Goal: Transaction & Acquisition: Purchase product/service

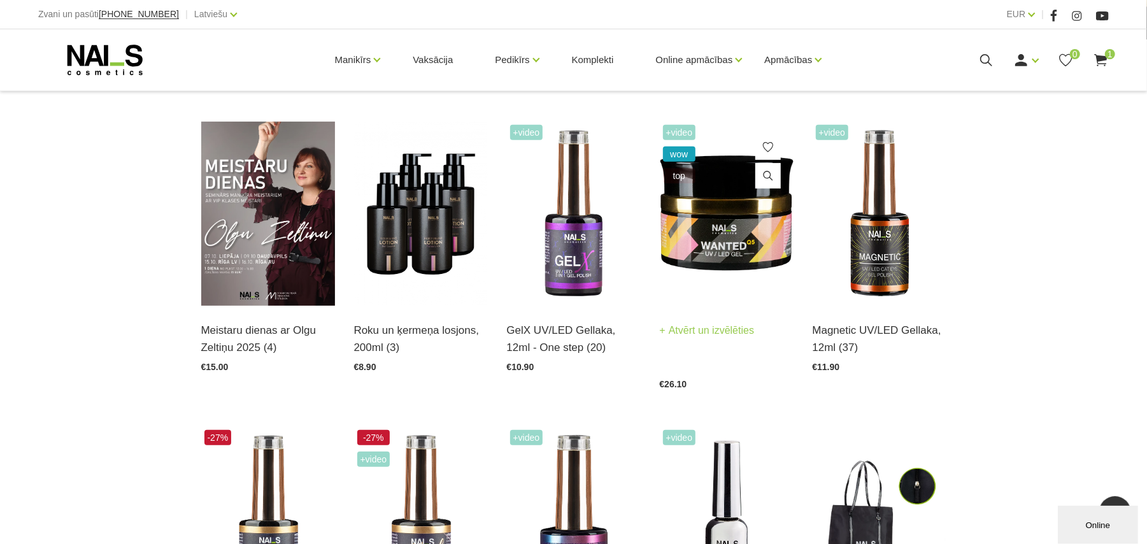
click at [734, 222] on img at bounding box center [727, 214] width 134 height 184
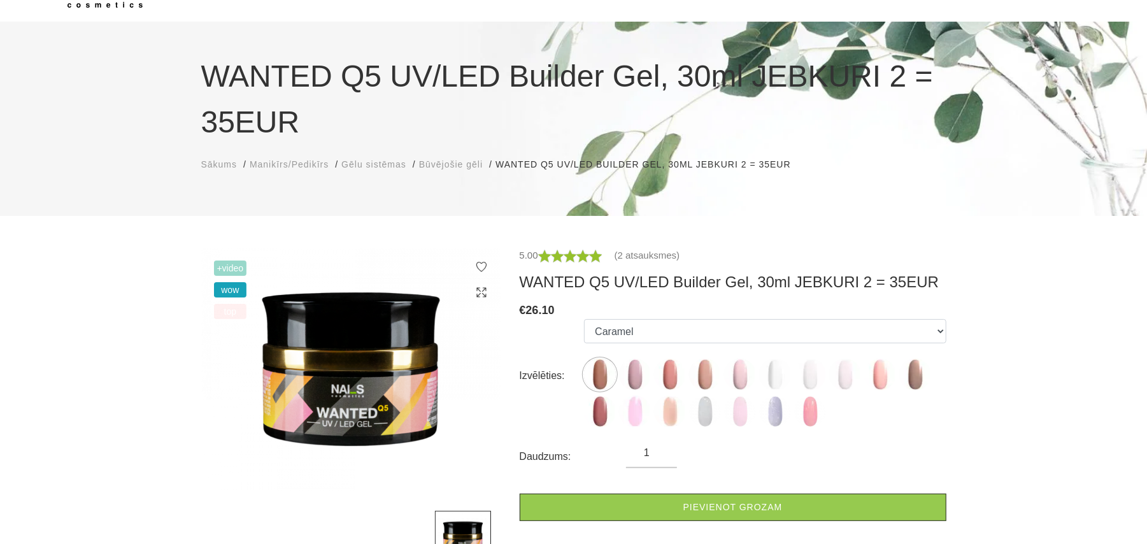
scroll to position [340, 0]
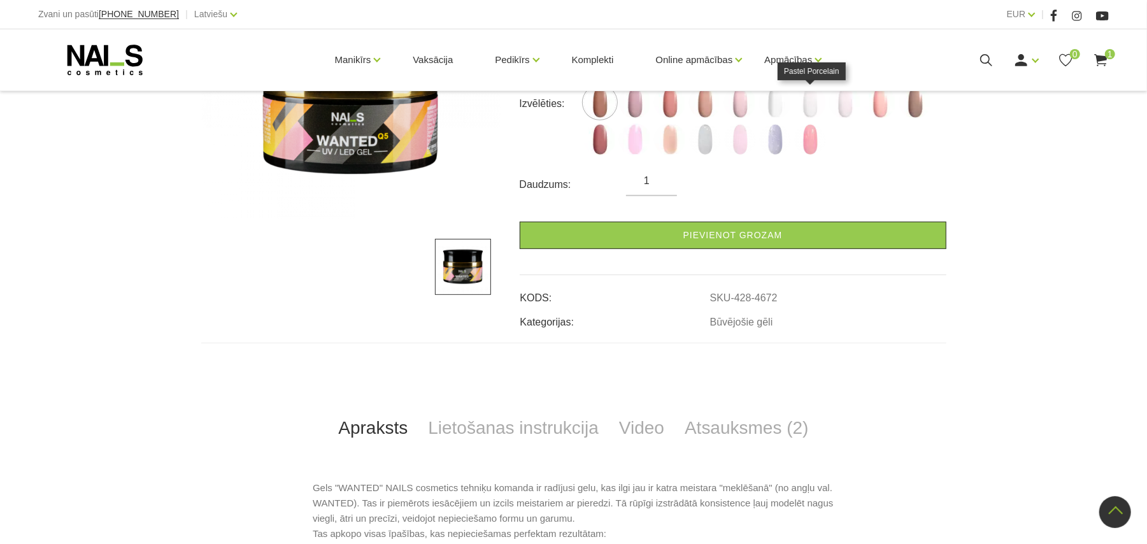
click at [813, 103] on img at bounding box center [810, 103] width 32 height 32
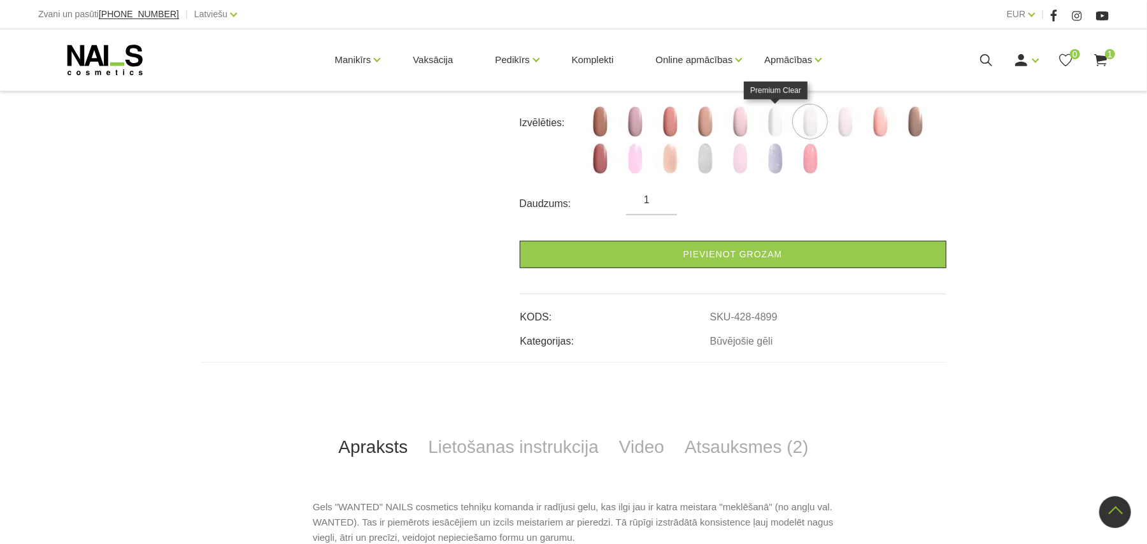
click at [777, 120] on img at bounding box center [775, 122] width 32 height 32
select select "4720"
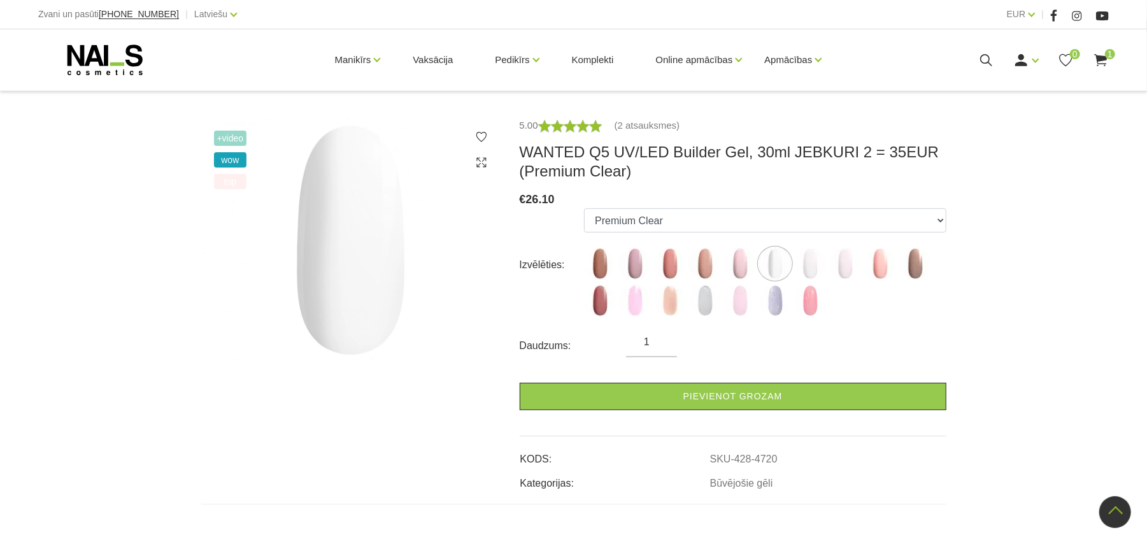
scroll to position [169, 0]
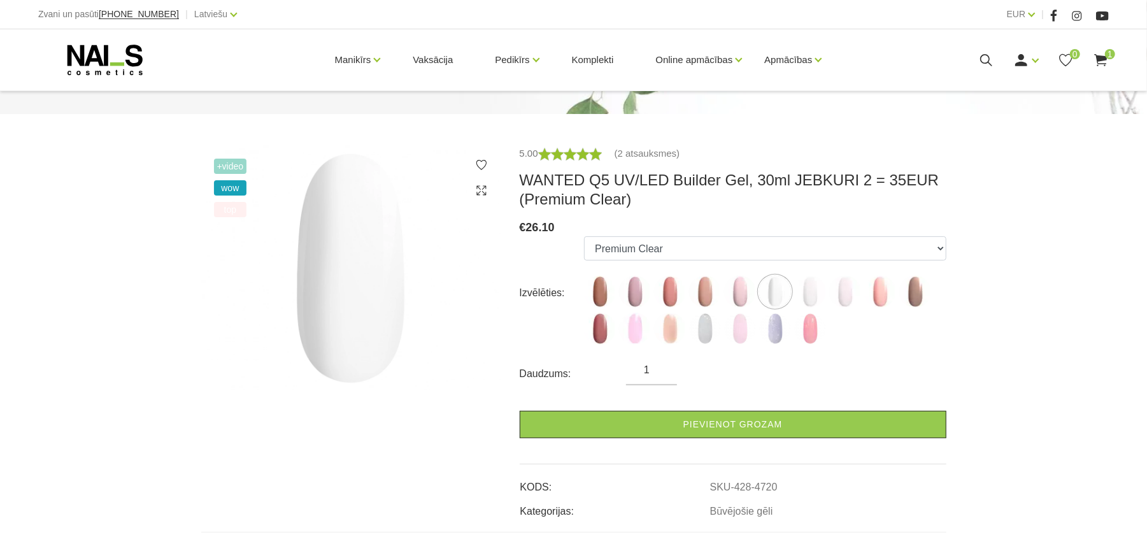
click at [664, 361] on form "Izvēlēties: Caramel Nude Sparkle Mood Macchiato Dream Rose Premium Clear Pastel…" at bounding box center [733, 337] width 427 height 202
click at [661, 369] on input "1" at bounding box center [651, 369] width 51 height 15
type input "2"
click at [666, 362] on input "2" at bounding box center [651, 369] width 51 height 15
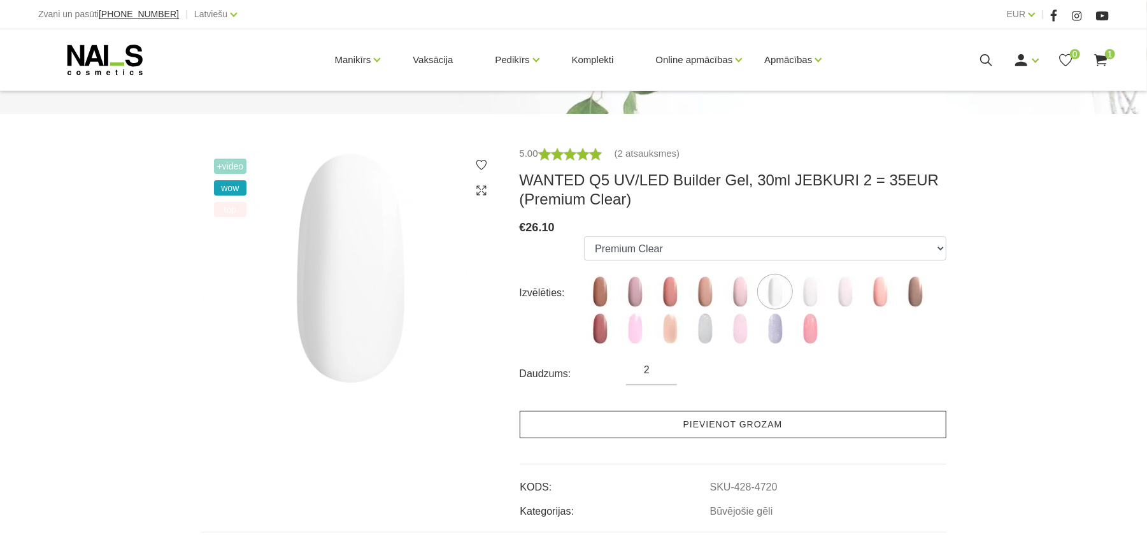
click at [676, 421] on link "Pievienot grozam" at bounding box center [733, 424] width 427 height 27
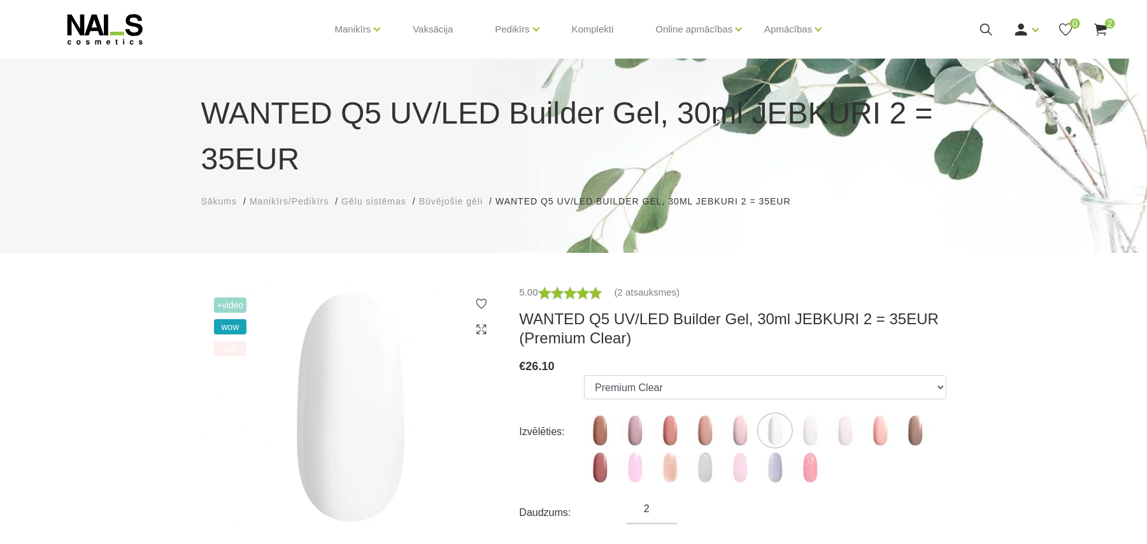
scroll to position [0, 0]
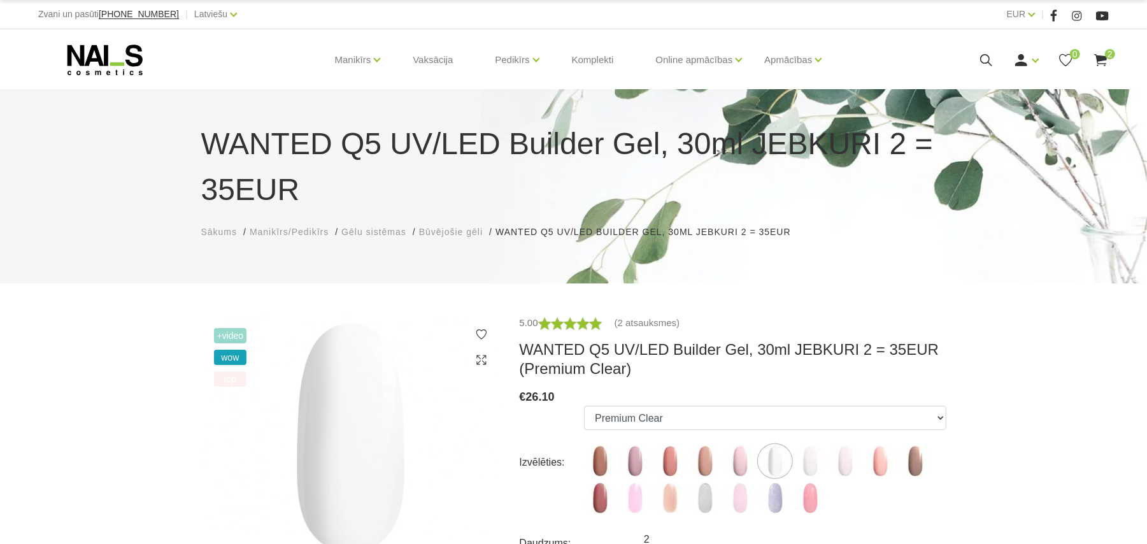
click at [1101, 59] on use at bounding box center [1100, 60] width 13 height 12
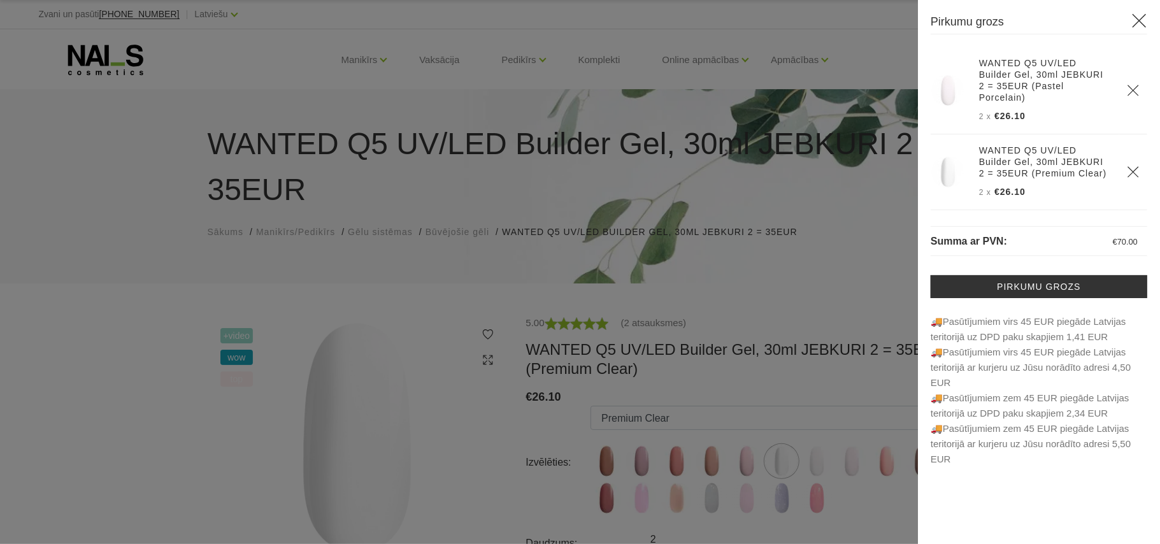
click at [1134, 85] on use "Delete" at bounding box center [1132, 90] width 11 height 11
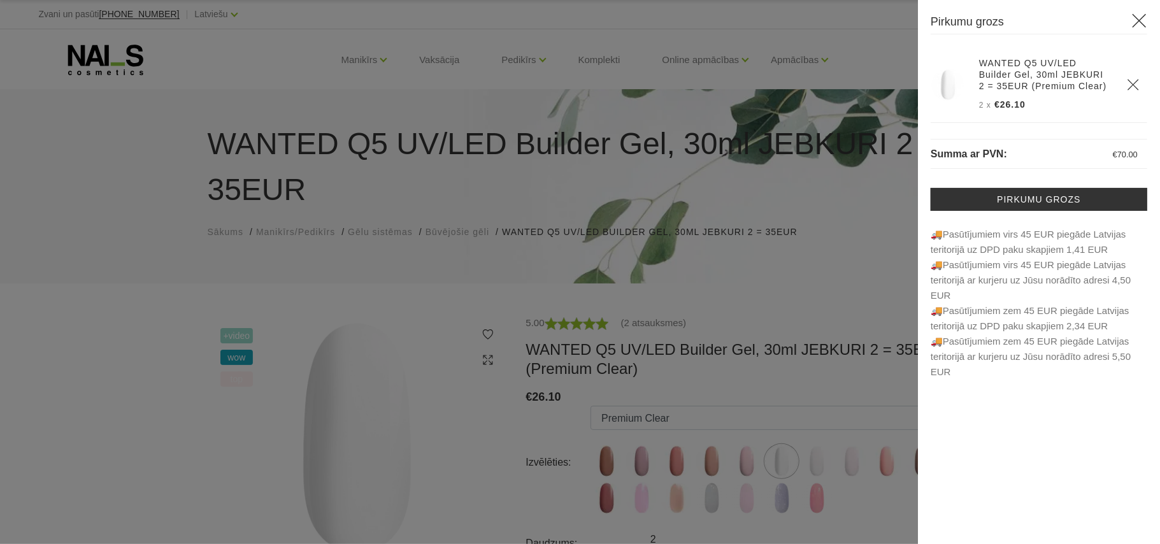
click at [819, 275] on div at bounding box center [580, 272] width 1160 height 544
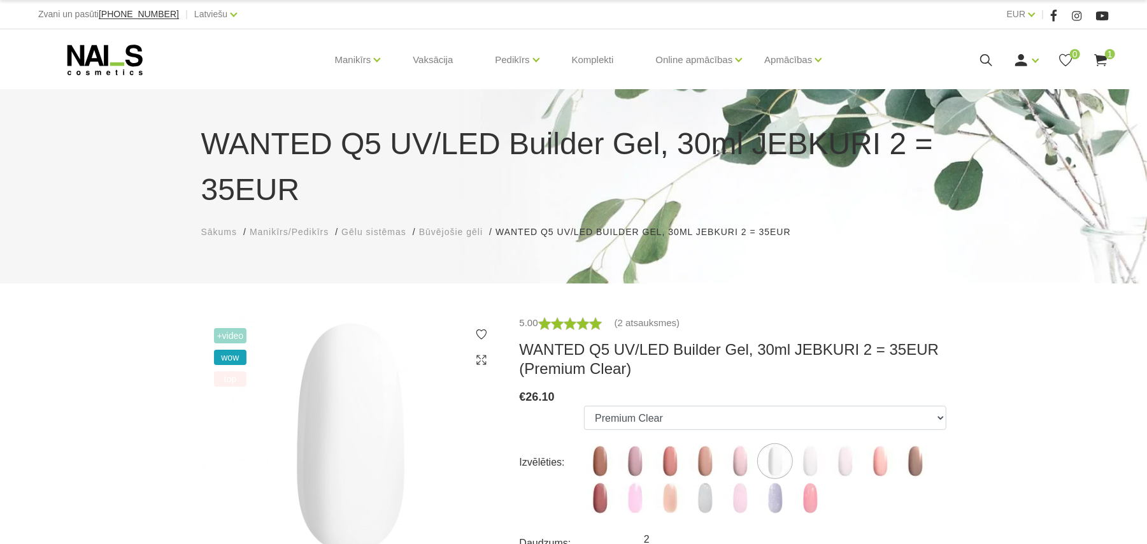
click at [1097, 55] on use at bounding box center [1100, 60] width 13 height 12
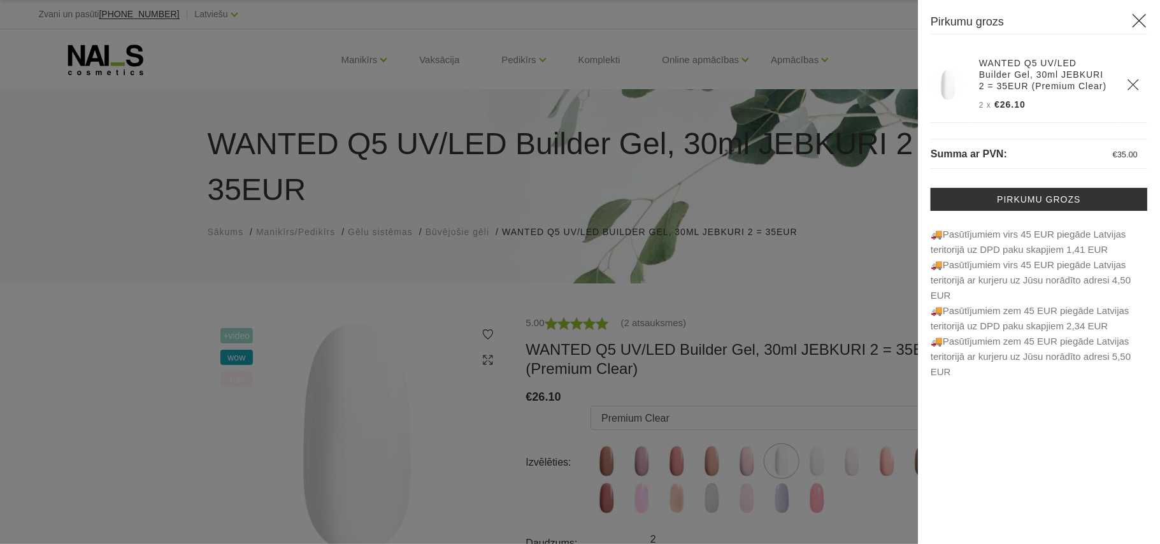
click at [822, 269] on div at bounding box center [580, 272] width 1160 height 544
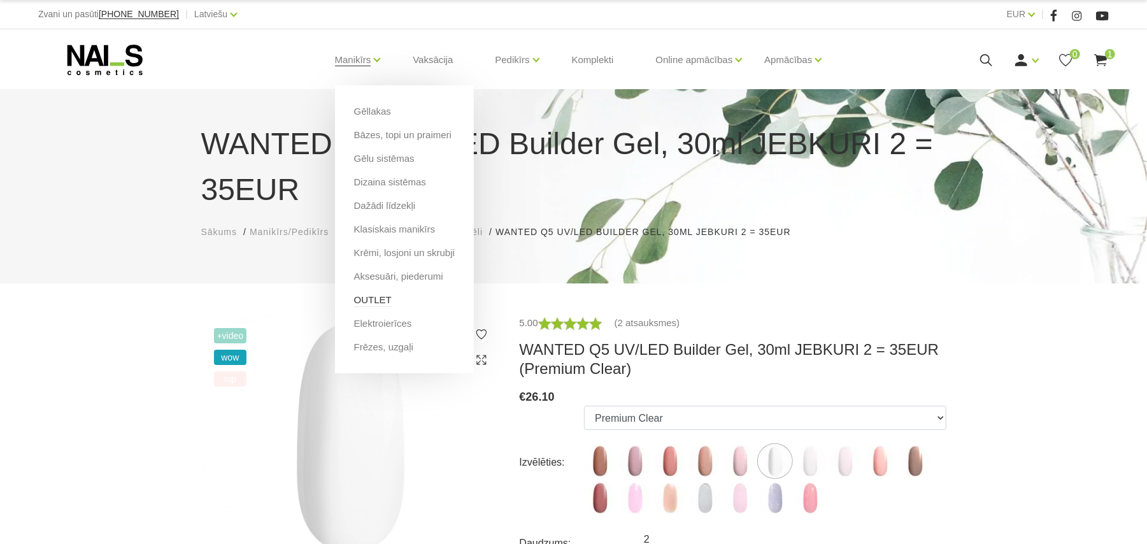
click at [382, 299] on link "OUTLET" at bounding box center [373, 300] width 38 height 14
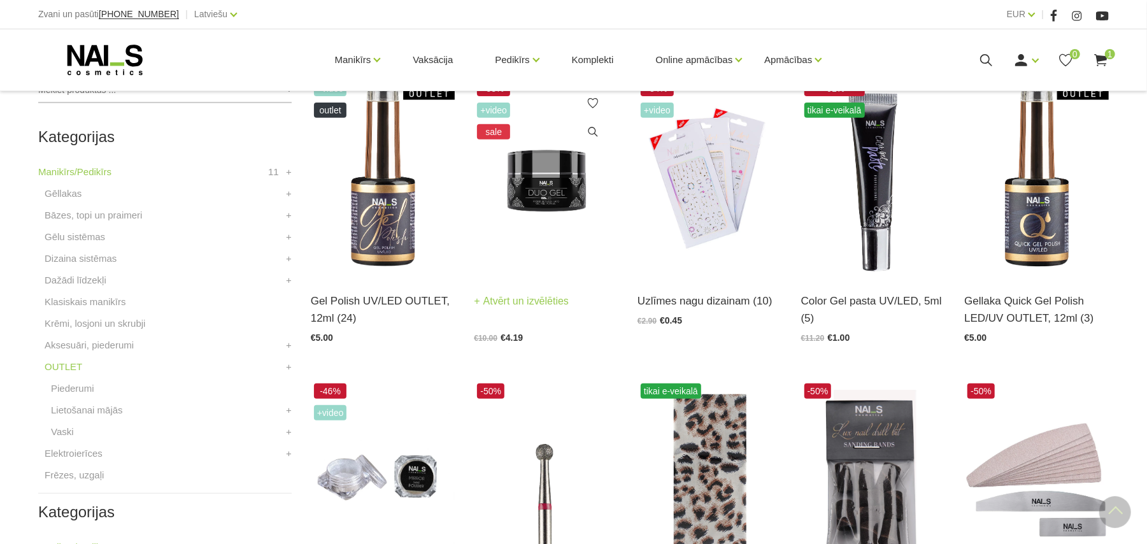
scroll to position [340, 0]
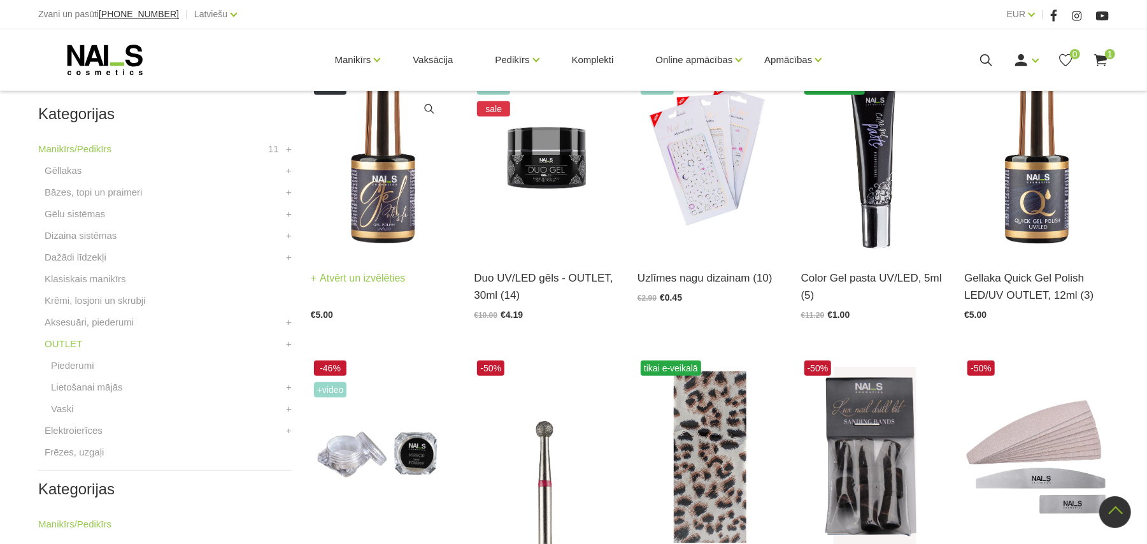
click at [362, 217] on img at bounding box center [383, 154] width 145 height 199
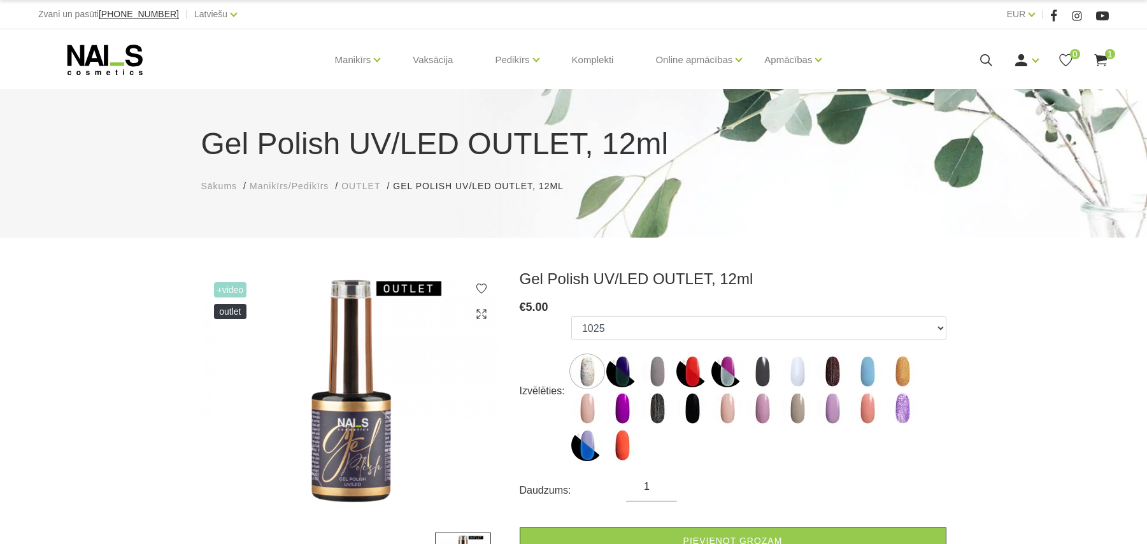
scroll to position [85, 0]
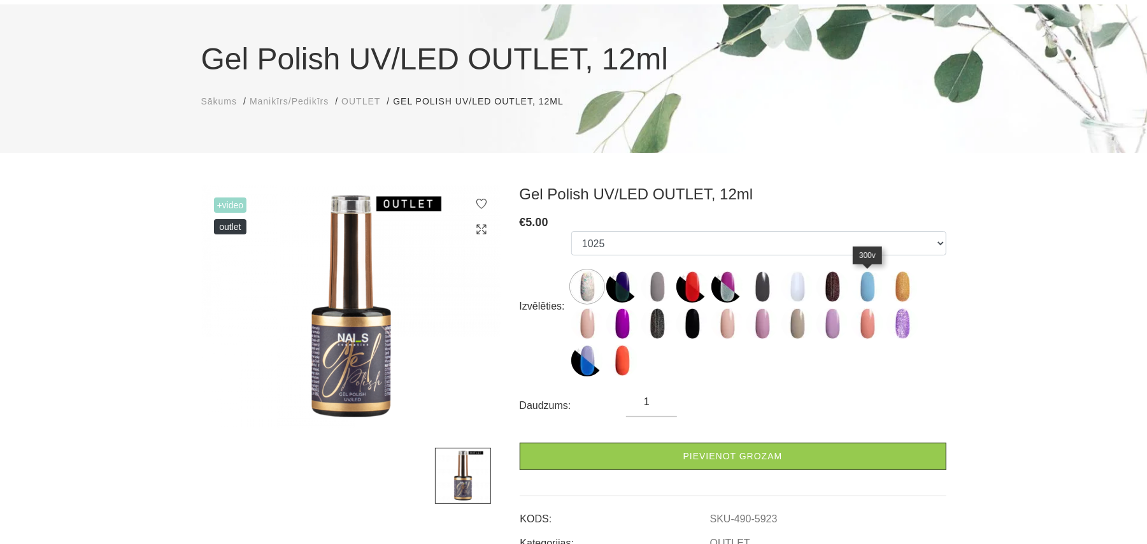
click at [870, 291] on img at bounding box center [868, 287] width 32 height 32
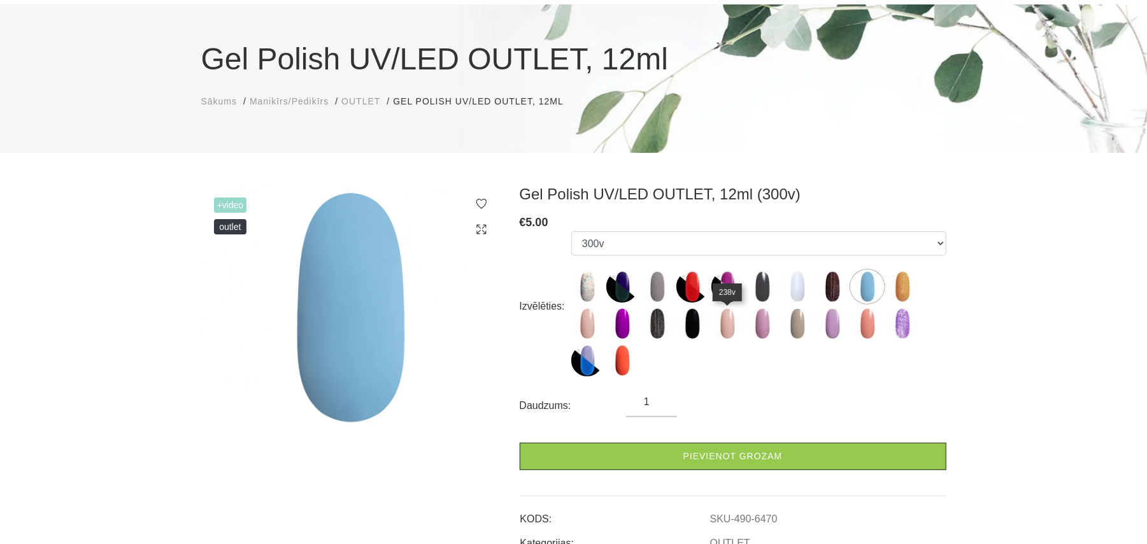
click at [719, 325] on img at bounding box center [728, 324] width 32 height 32
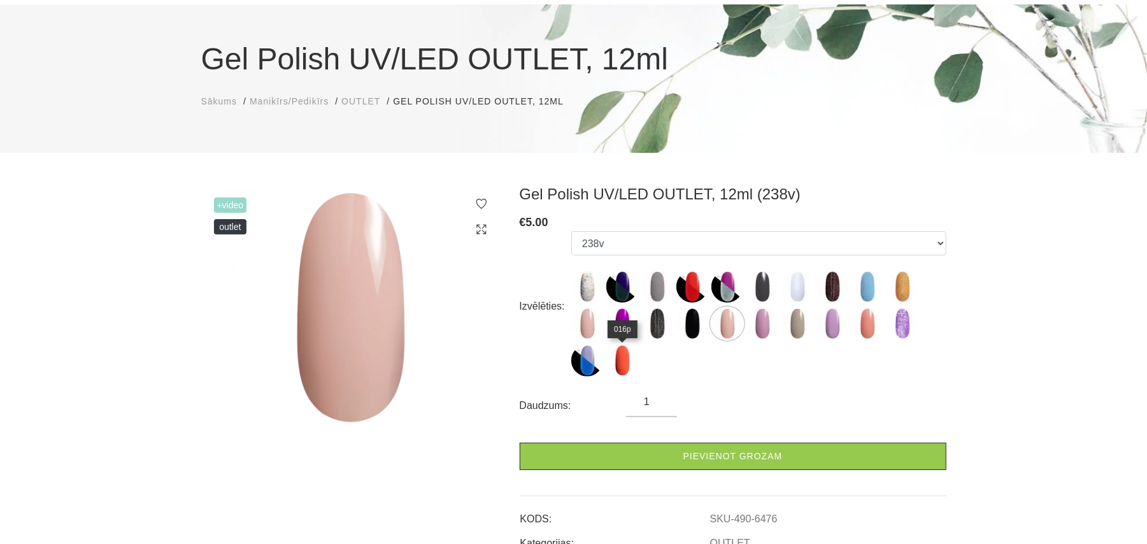
click at [614, 364] on img at bounding box center [622, 361] width 32 height 32
select select "6497"
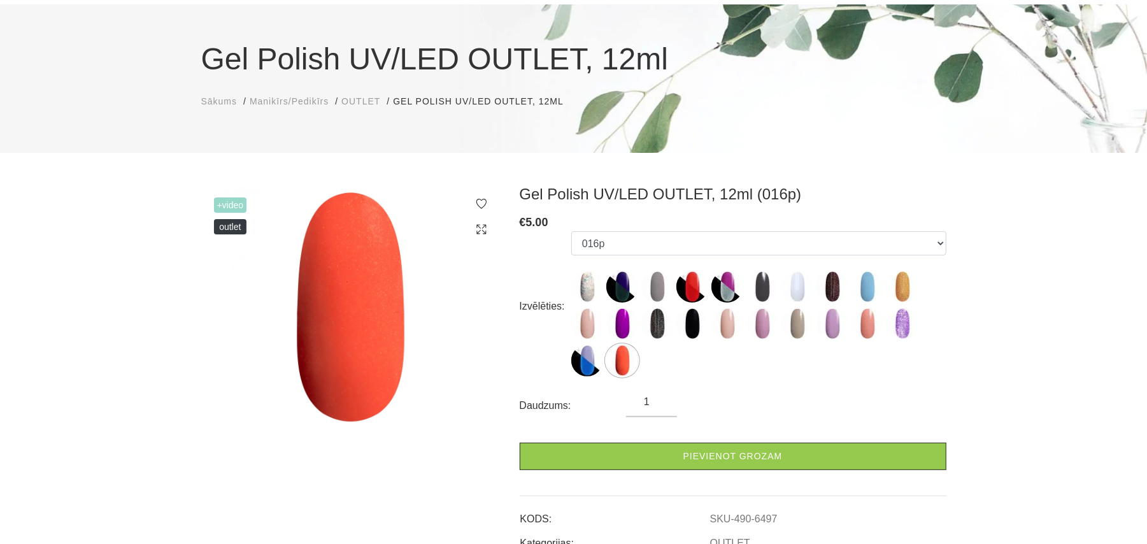
scroll to position [0, 0]
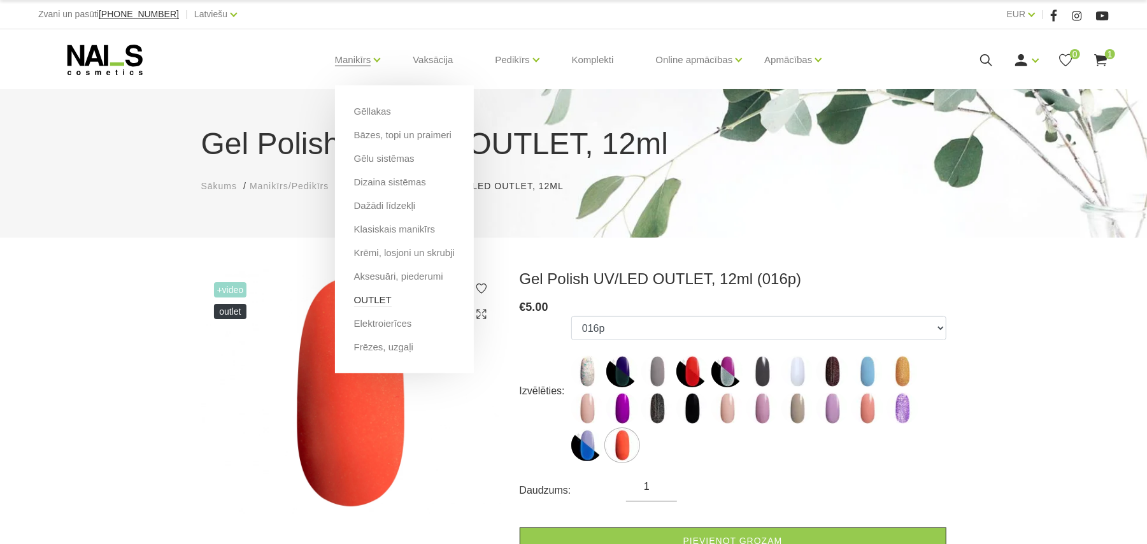
click at [368, 297] on link "OUTLET" at bounding box center [373, 300] width 38 height 14
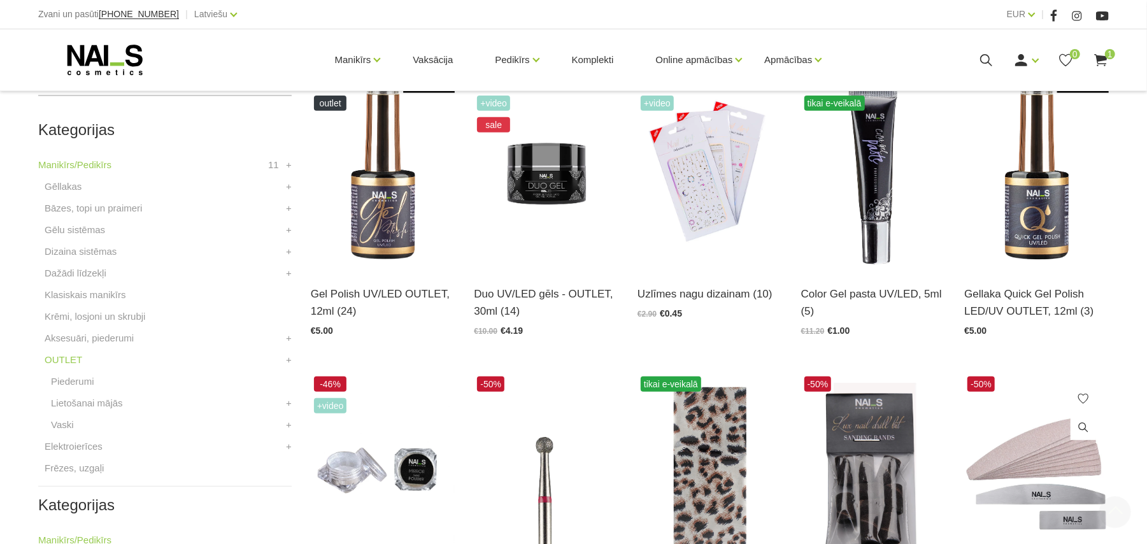
scroll to position [340, 0]
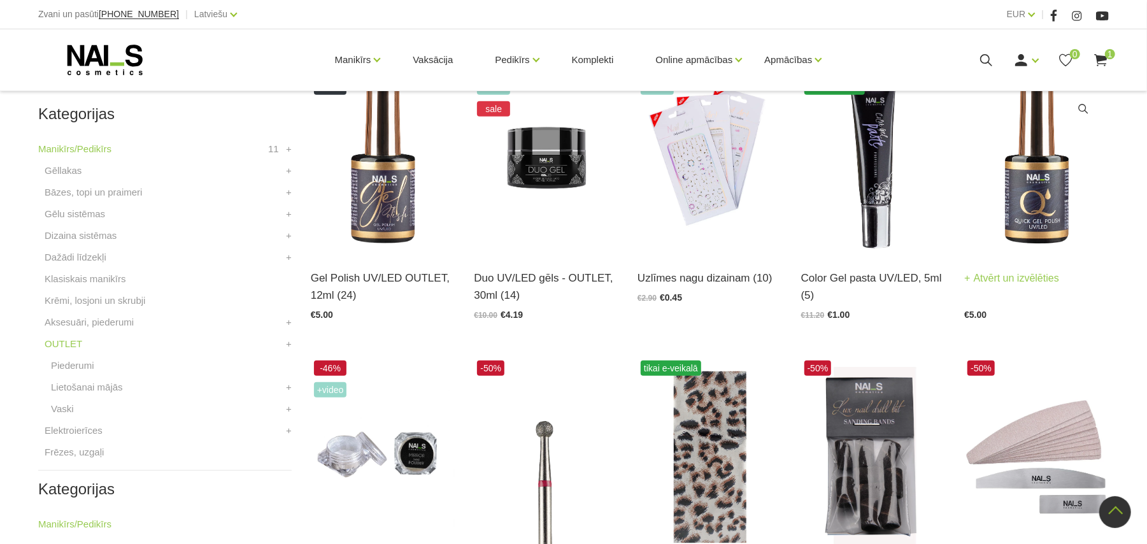
click at [1040, 222] on img at bounding box center [1036, 154] width 145 height 199
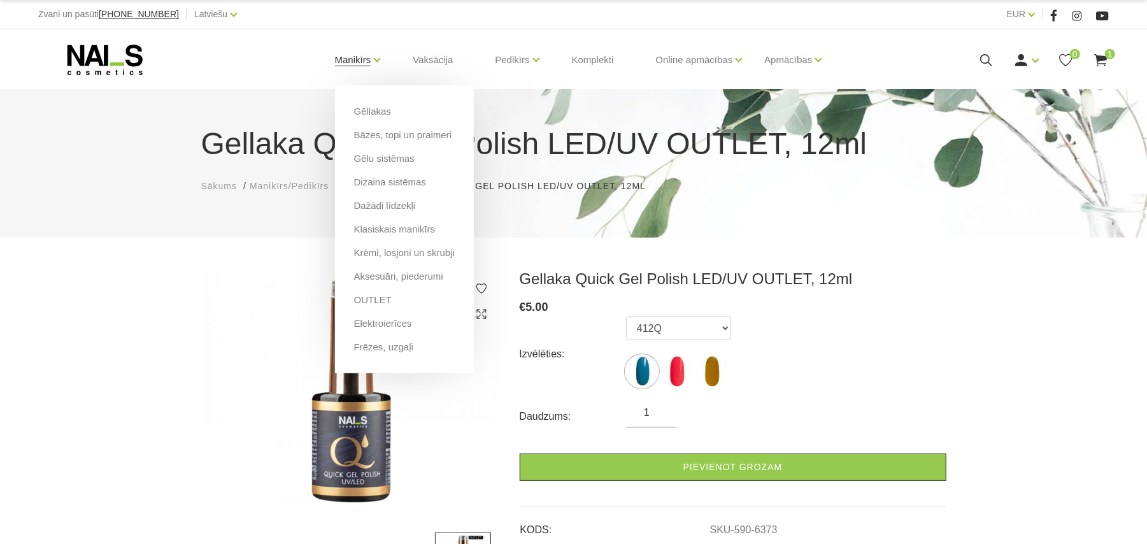
click at [355, 59] on link "Manikīrs" at bounding box center [353, 59] width 36 height 51
click at [373, 112] on link "Gēllakas" at bounding box center [372, 111] width 37 height 14
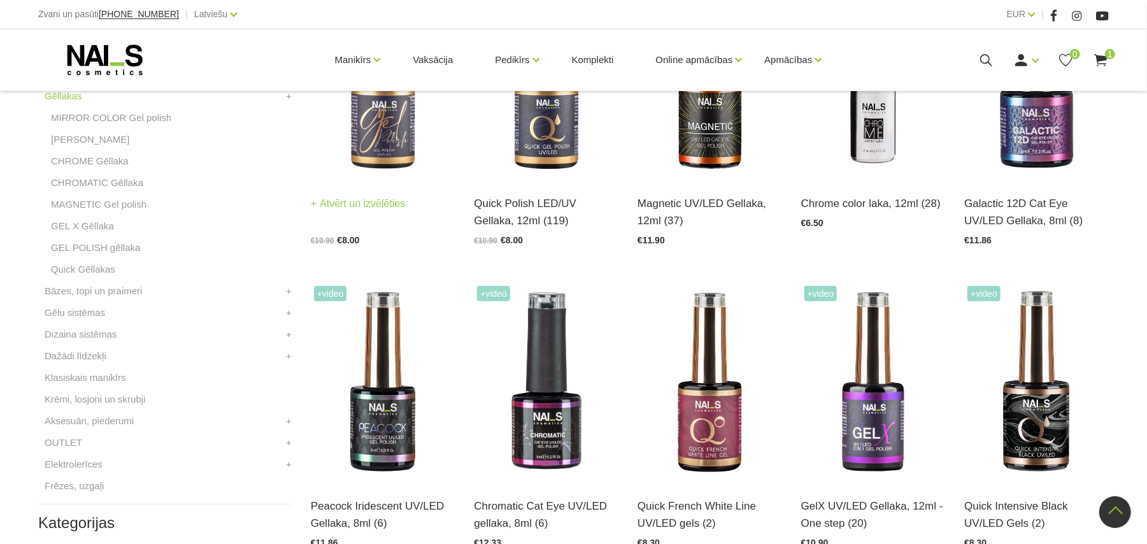
scroll to position [169, 0]
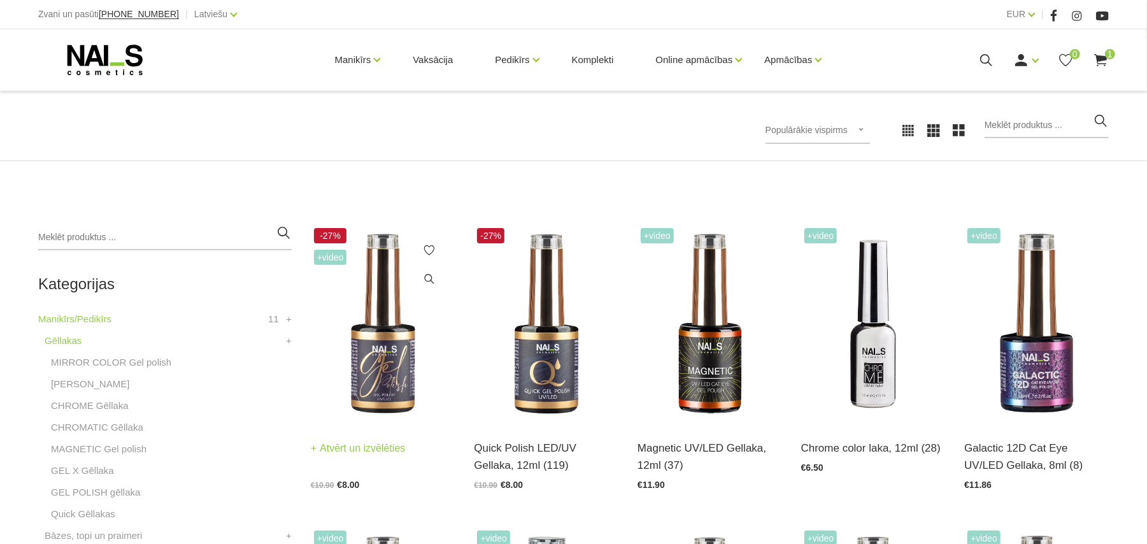
click at [378, 352] on img at bounding box center [383, 324] width 145 height 199
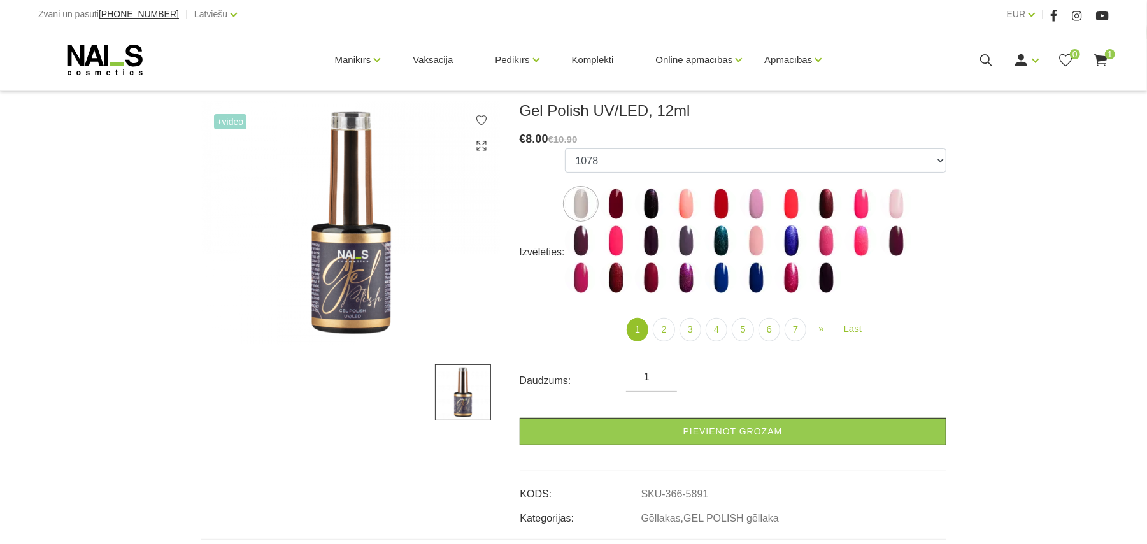
scroll to position [169, 0]
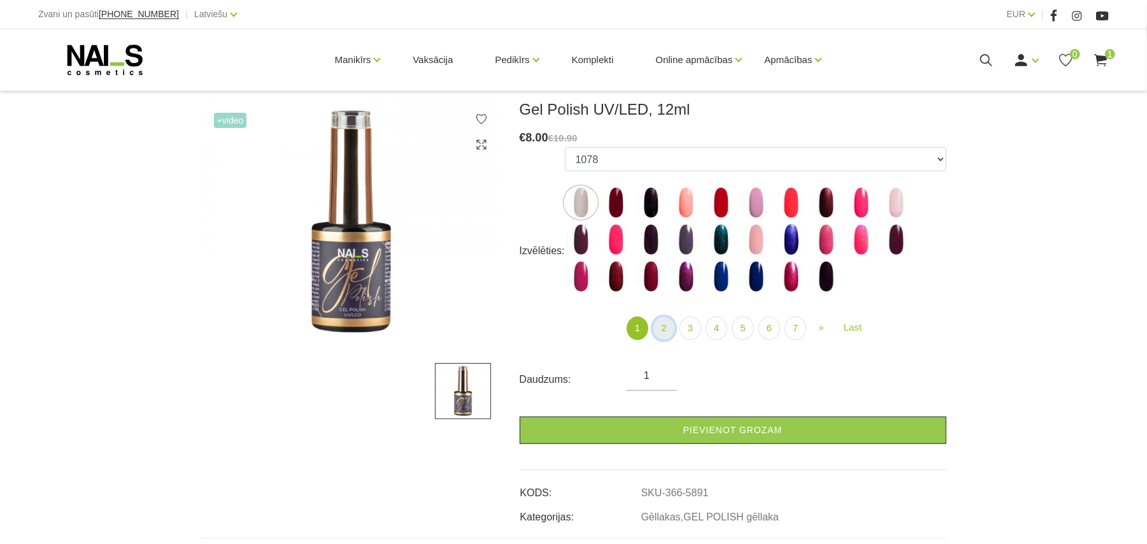
click at [671, 322] on link "2" at bounding box center [664, 329] width 22 height 24
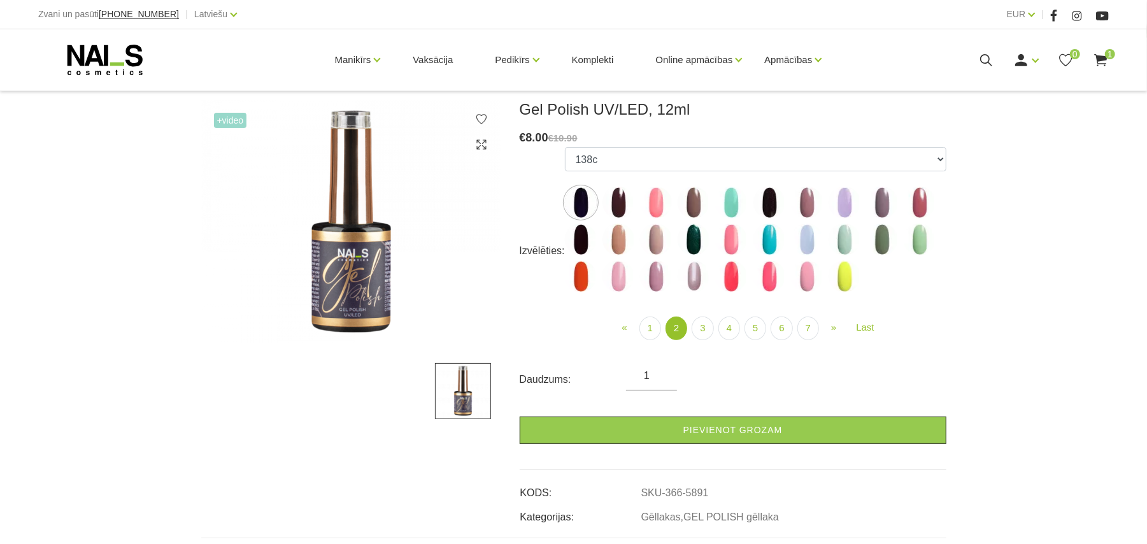
click at [913, 236] on img at bounding box center [920, 240] width 32 height 32
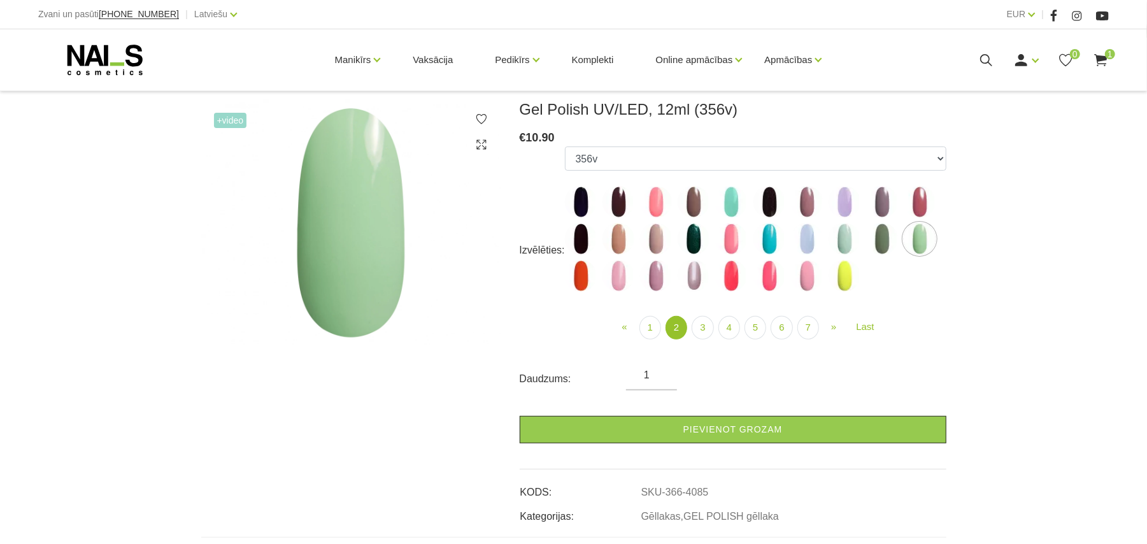
click at [739, 199] on img at bounding box center [731, 202] width 32 height 32
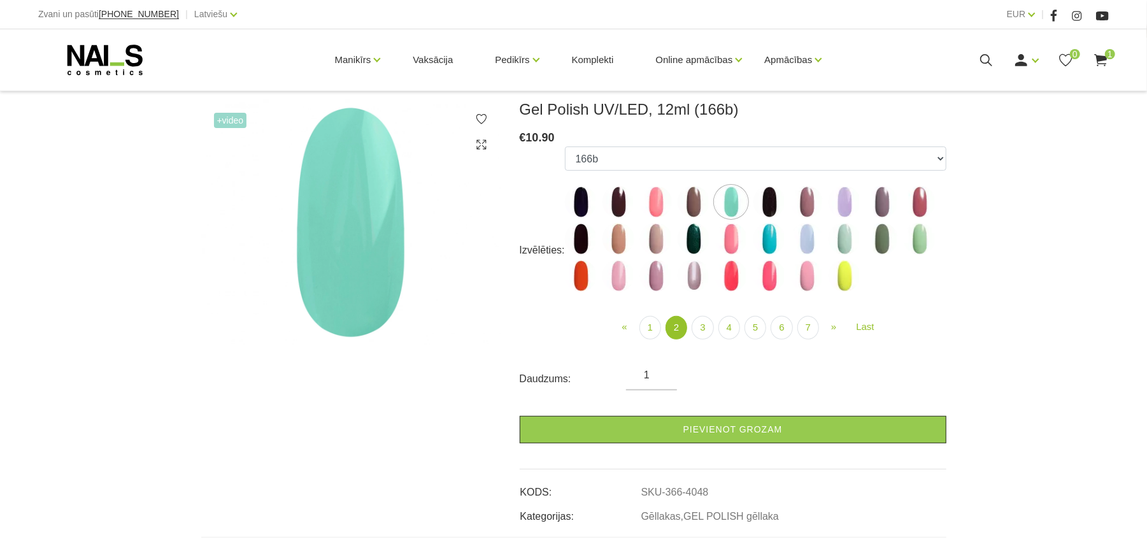
click at [764, 237] on img at bounding box center [770, 239] width 32 height 32
select select "4077"
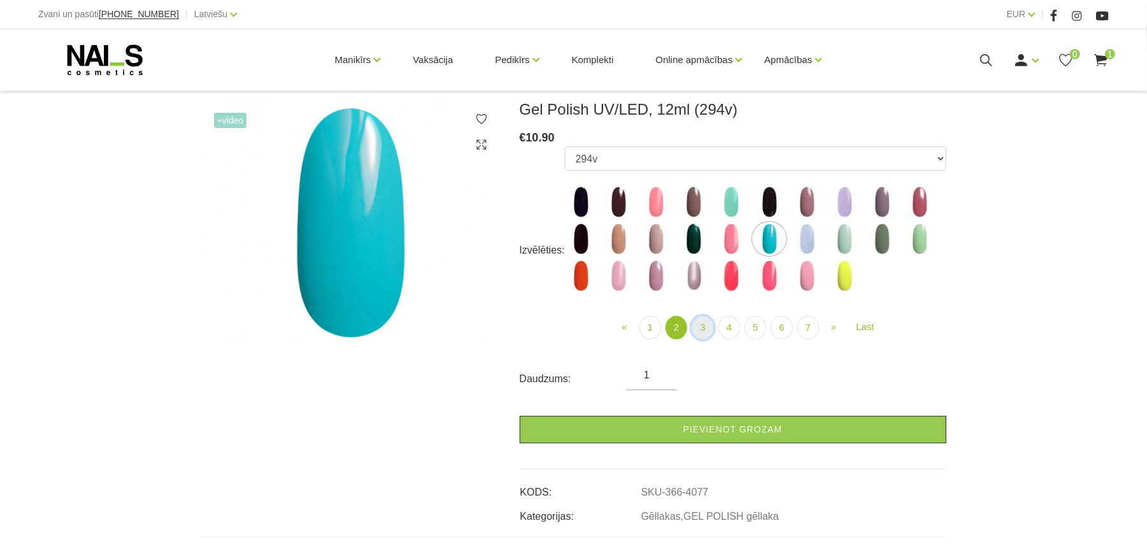
click at [701, 330] on link "3" at bounding box center [703, 328] width 22 height 24
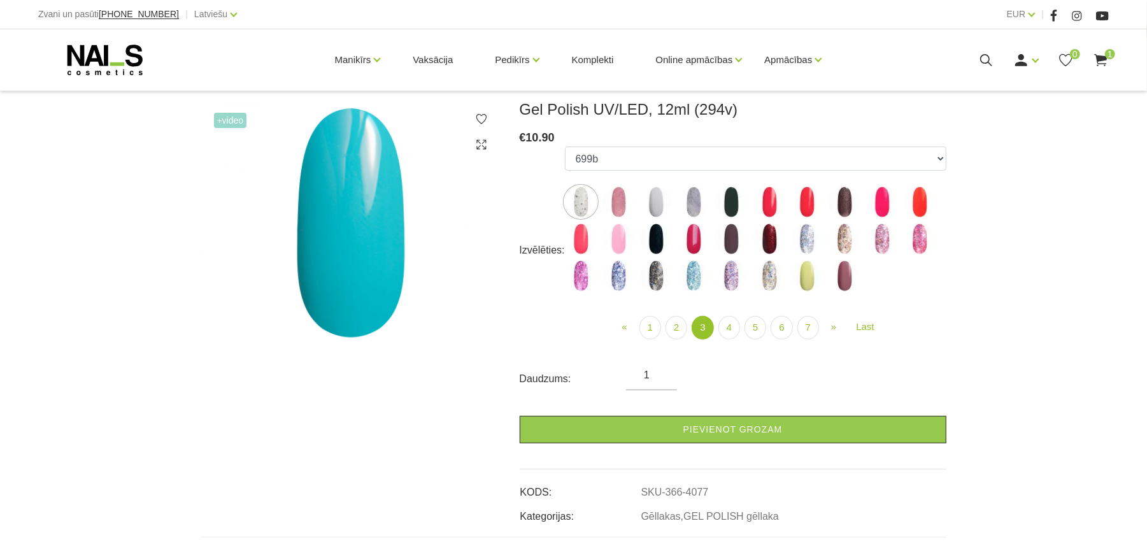
click at [803, 201] on img at bounding box center [807, 202] width 32 height 32
select select "4130"
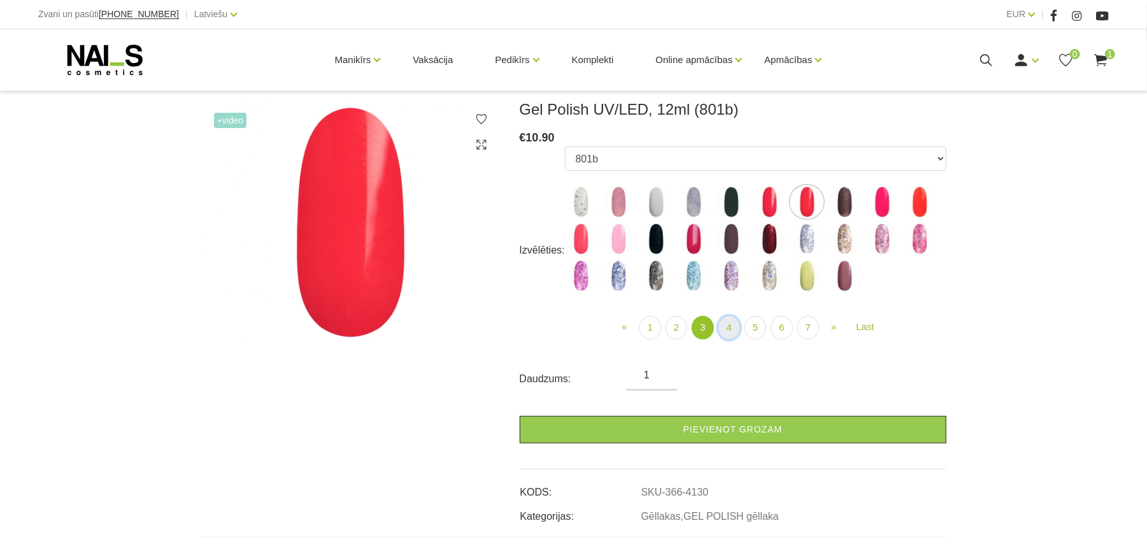
click at [730, 329] on link "4" at bounding box center [730, 328] width 22 height 24
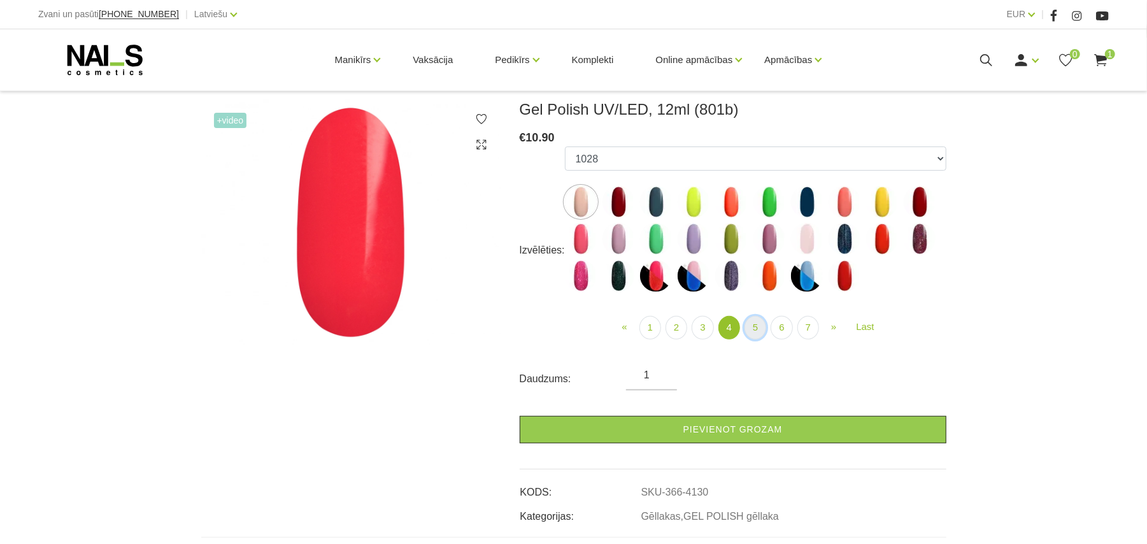
click at [765, 327] on link "5" at bounding box center [756, 328] width 22 height 24
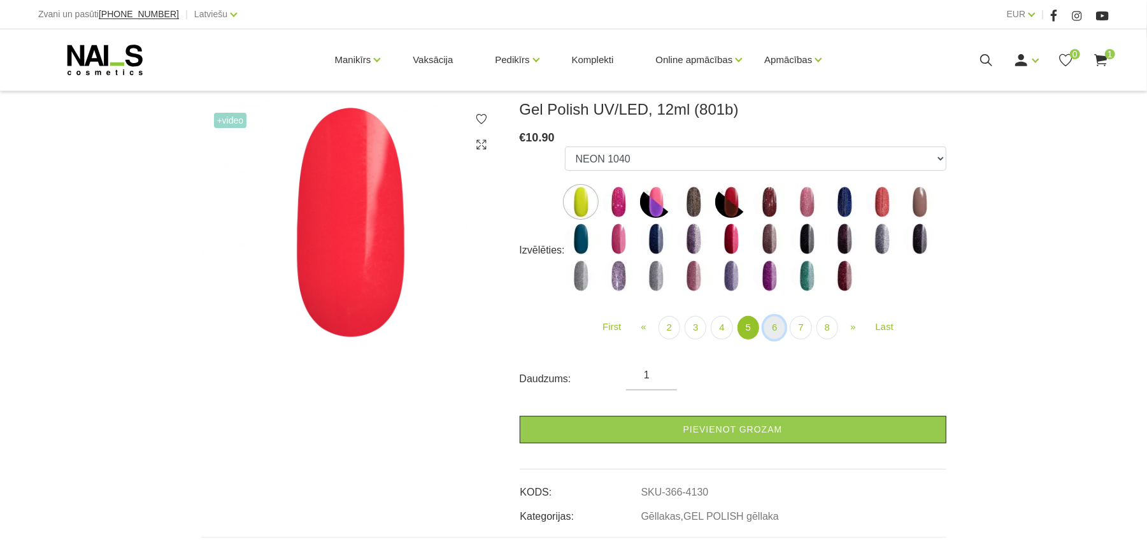
click at [776, 329] on link "6" at bounding box center [775, 328] width 22 height 24
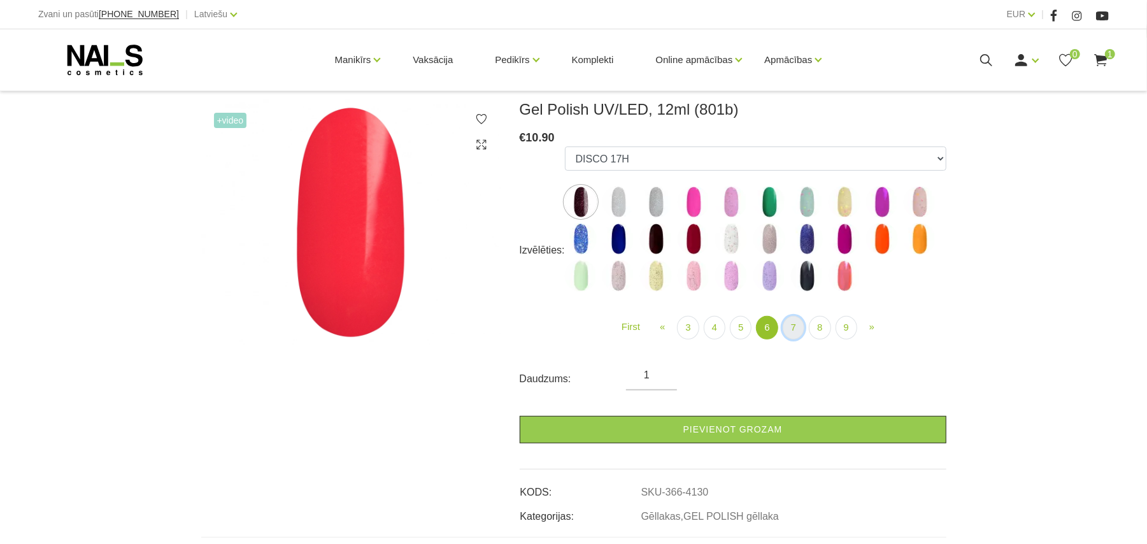
click at [795, 332] on link "7" at bounding box center [794, 328] width 22 height 24
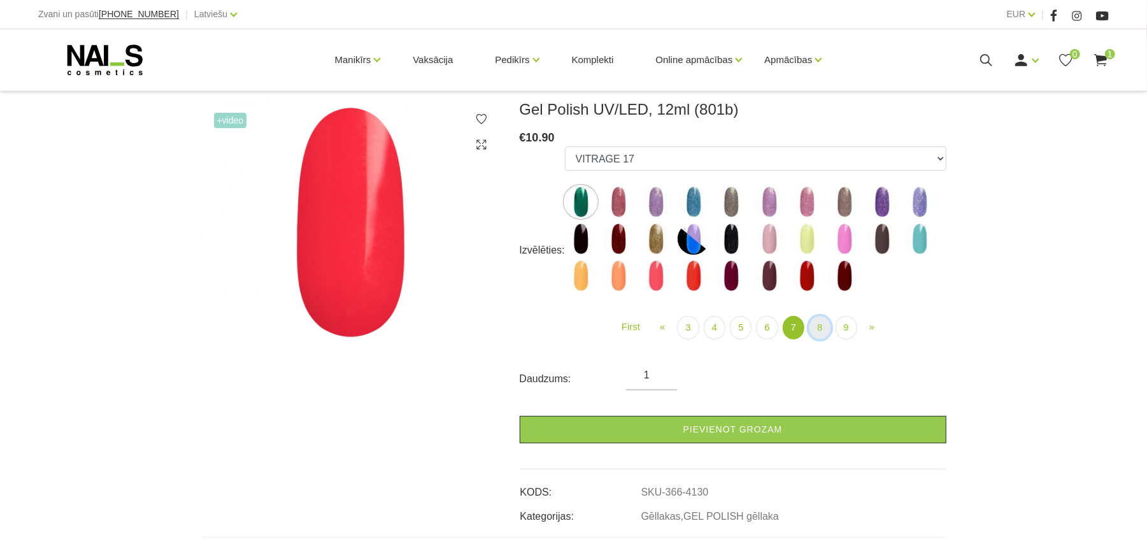
click at [829, 334] on link "8" at bounding box center [820, 328] width 22 height 24
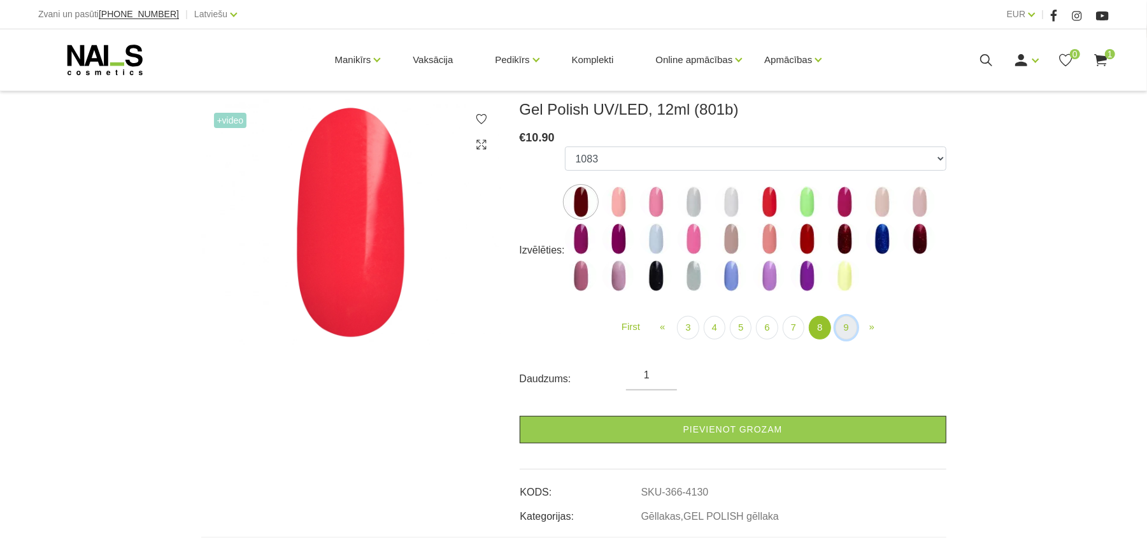
click at [848, 331] on link "9" at bounding box center [847, 328] width 22 height 24
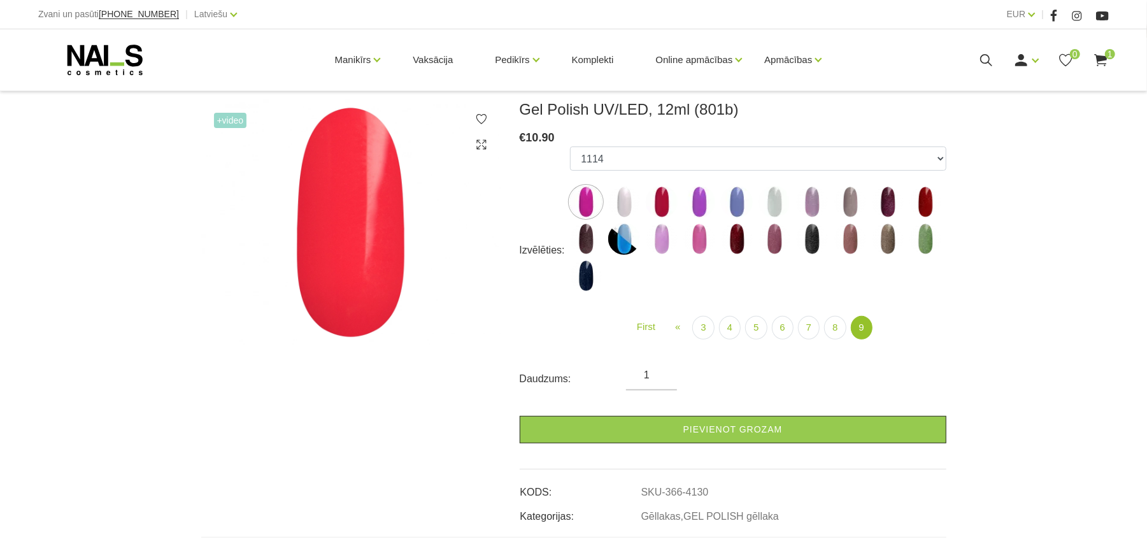
click at [922, 201] on img at bounding box center [926, 202] width 32 height 32
select select "6307"
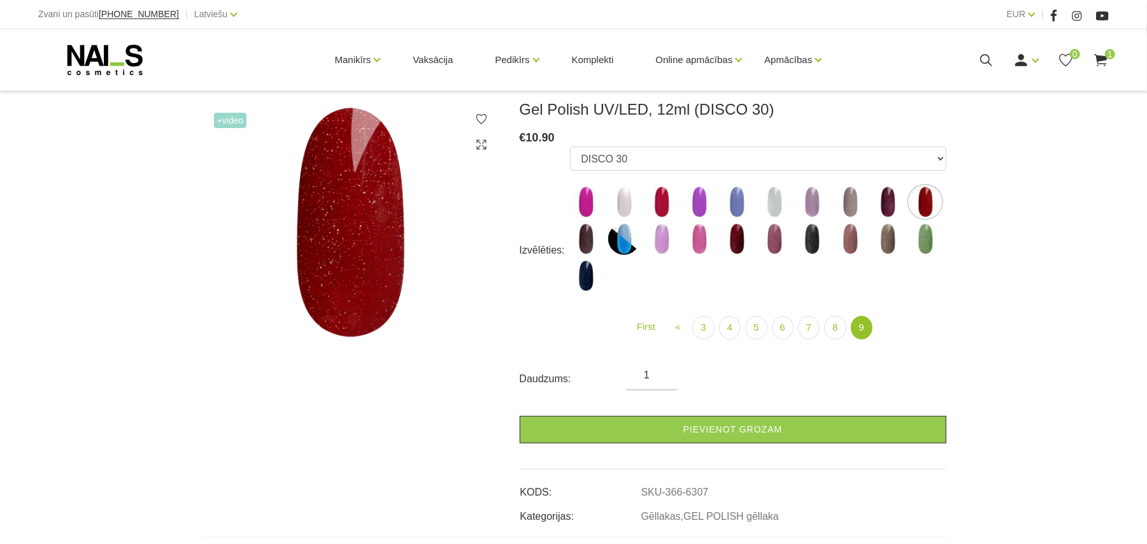
click at [647, 382] on input "1" at bounding box center [651, 375] width 51 height 15
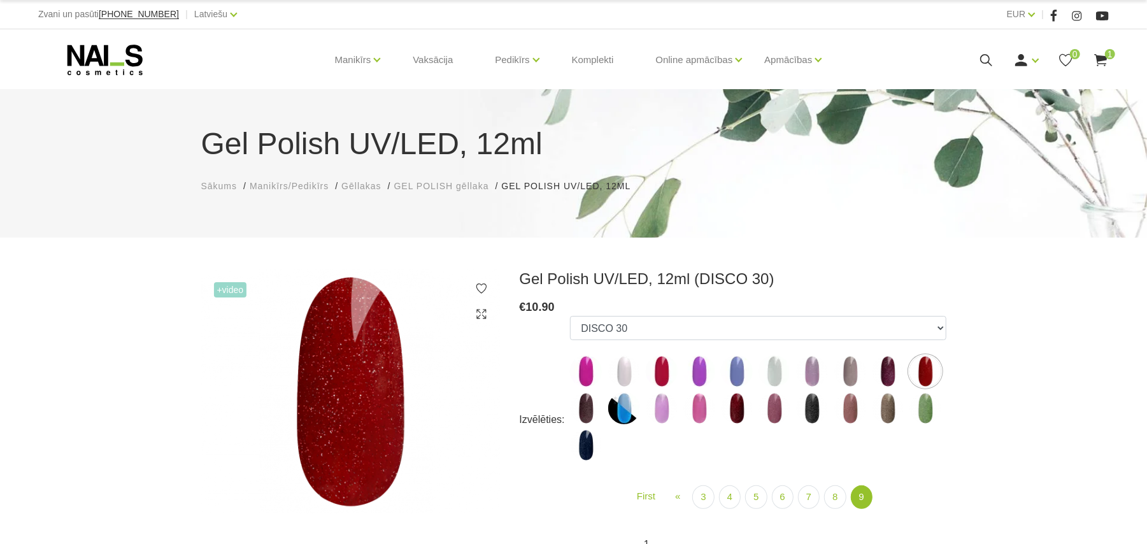
click at [1101, 57] on use at bounding box center [1100, 60] width 13 height 12
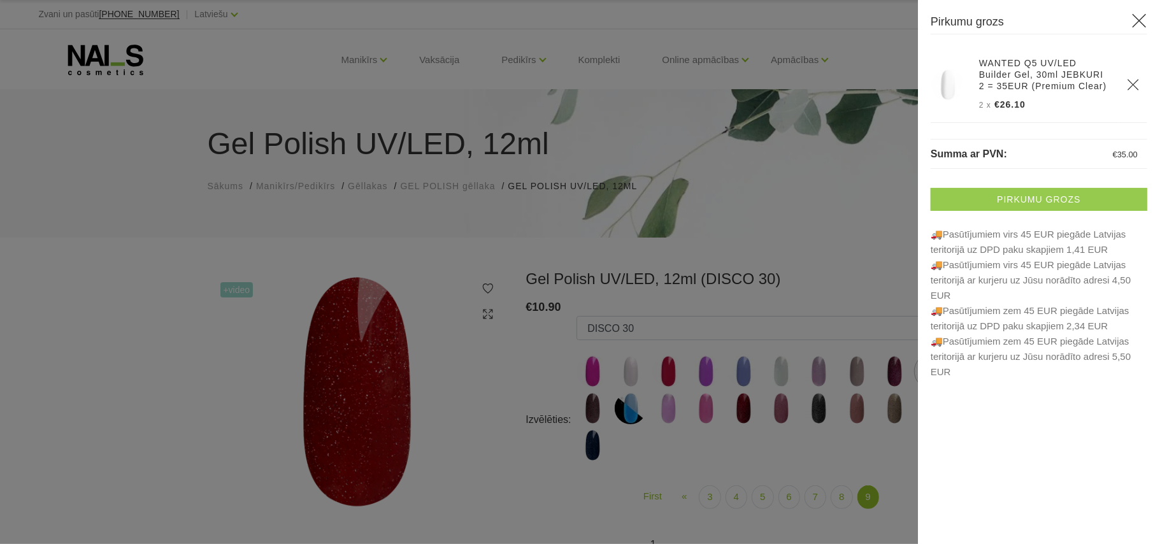
click at [1034, 197] on link "Pirkumu grozs" at bounding box center [1039, 199] width 217 height 23
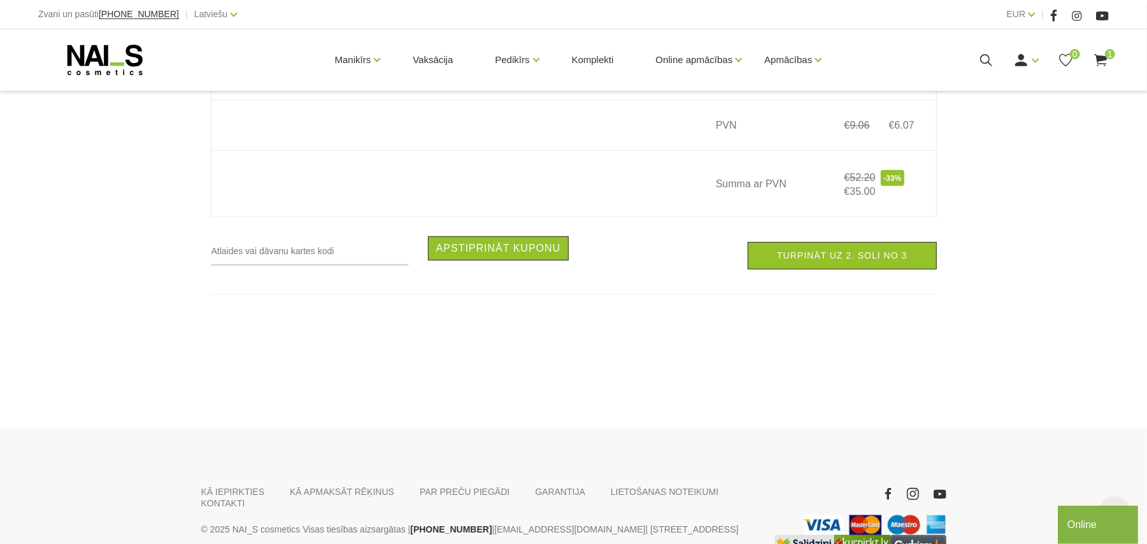
scroll to position [424, 0]
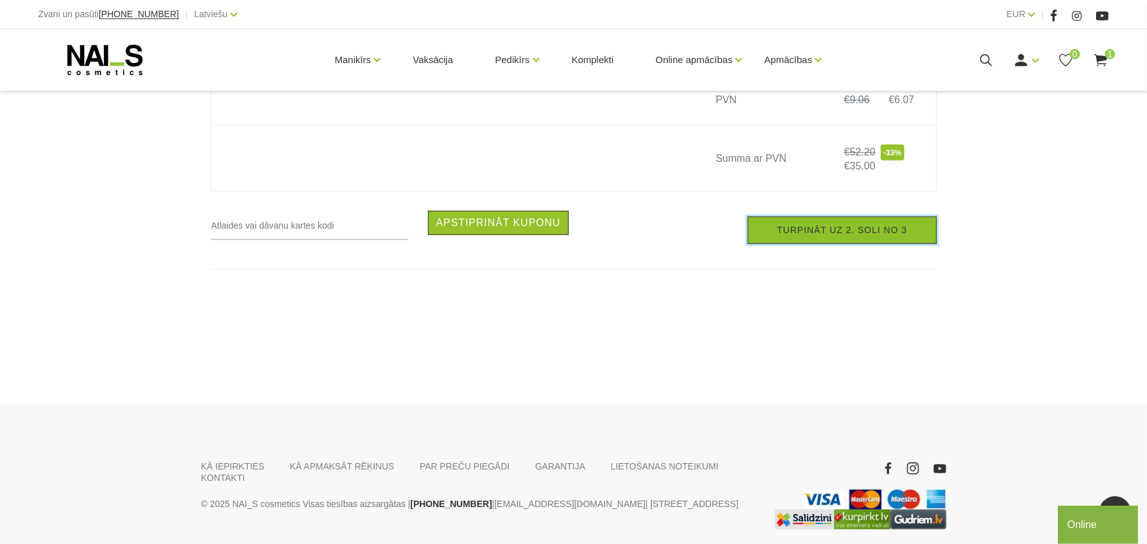
click at [826, 241] on link "Turpināt uz 2. soli no 3" at bounding box center [842, 230] width 189 height 27
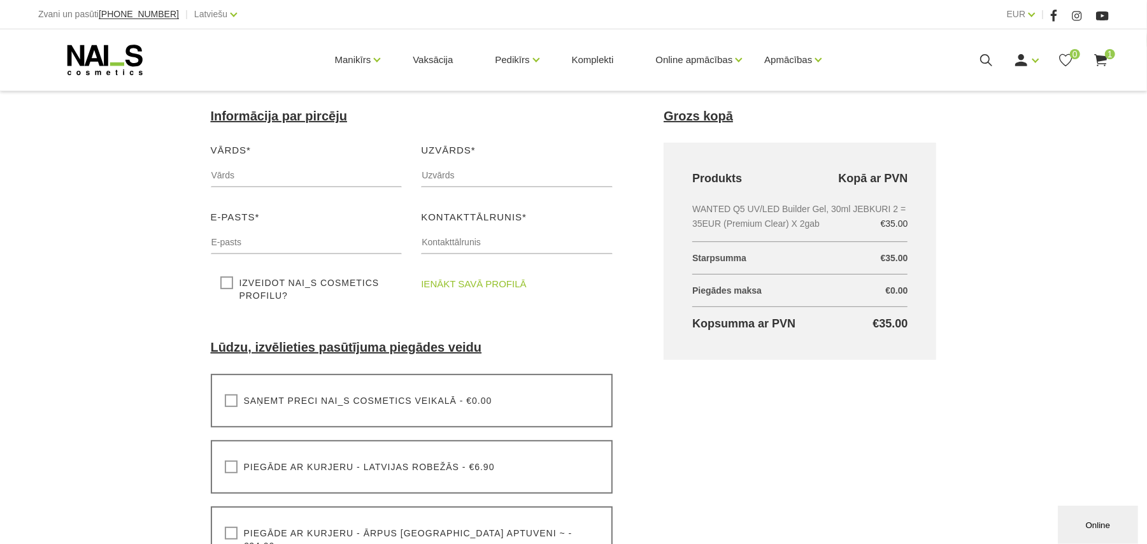
scroll to position [169, 0]
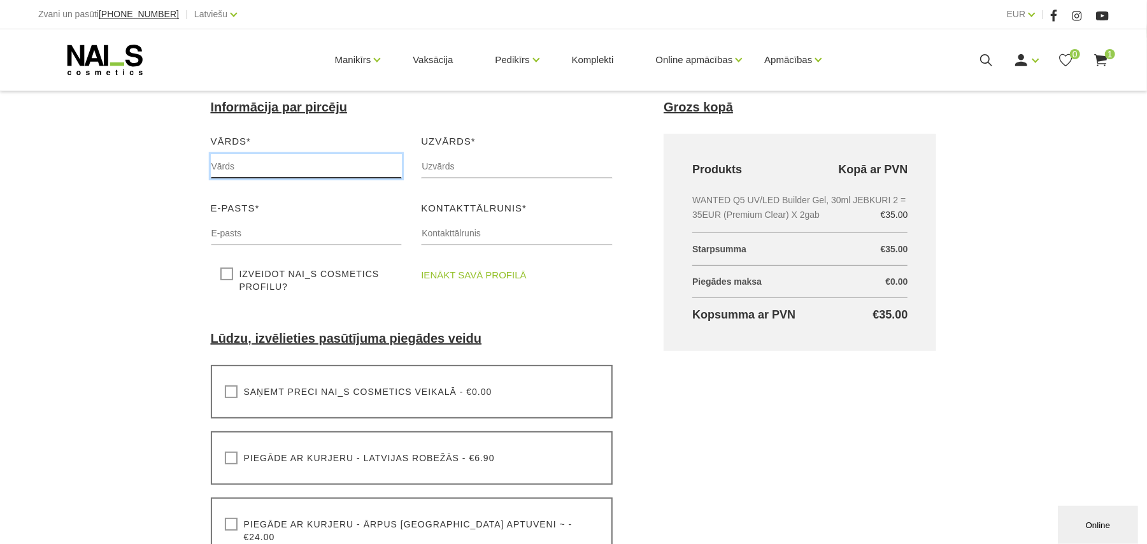
click at [335, 169] on input "text" at bounding box center [307, 166] width 192 height 24
type input "Zane"
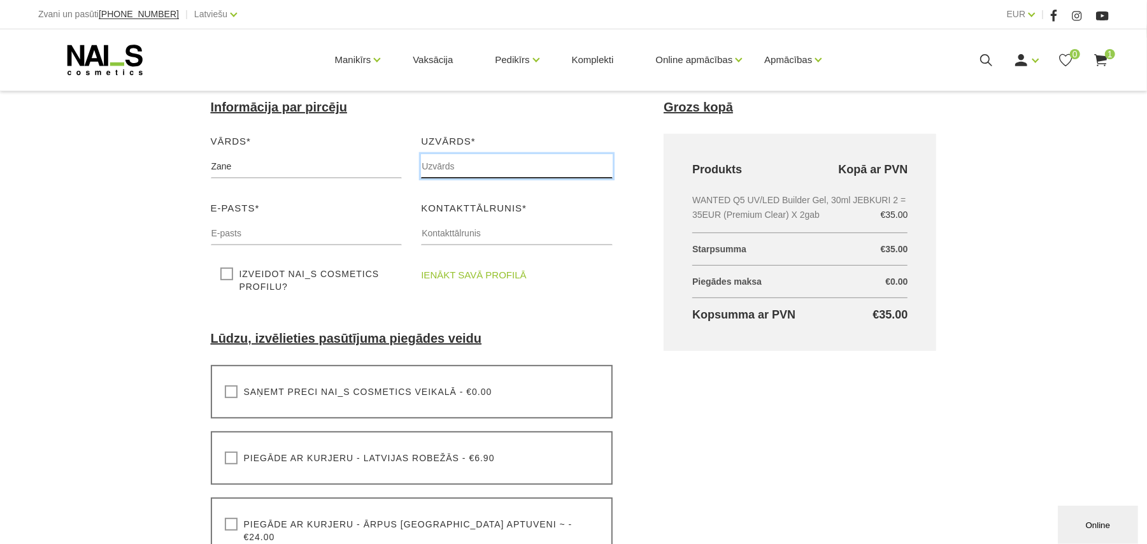
click at [489, 164] on input "text" at bounding box center [517, 166] width 192 height 24
type input "BŪRIJA"
click at [289, 227] on input "text" at bounding box center [307, 233] width 192 height 24
type input "zaneburija@inbox.lv"
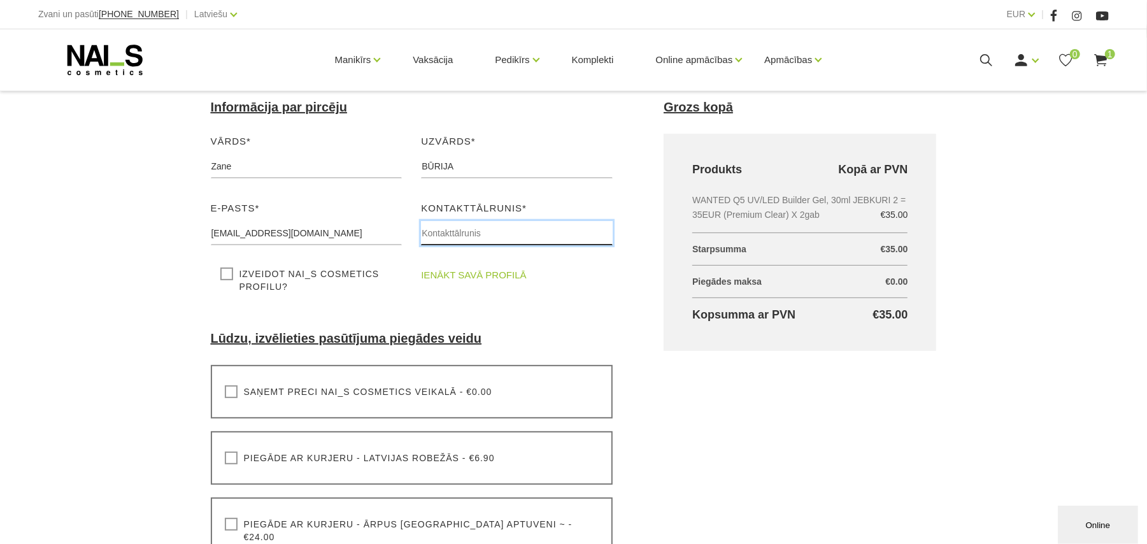
click at [471, 229] on input "text" at bounding box center [517, 233] width 192 height 24
type input "26367659"
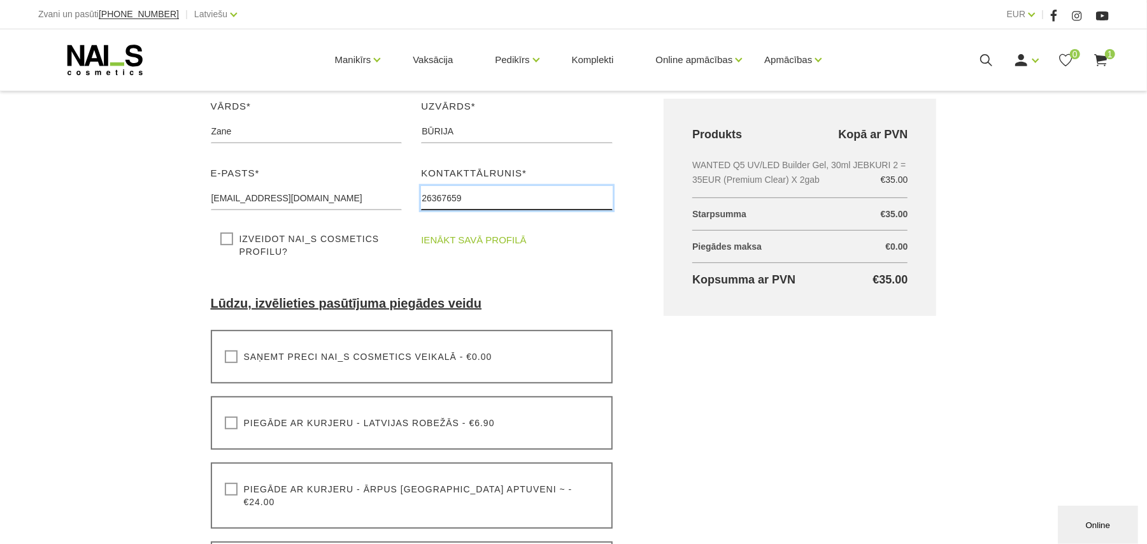
scroll to position [255, 0]
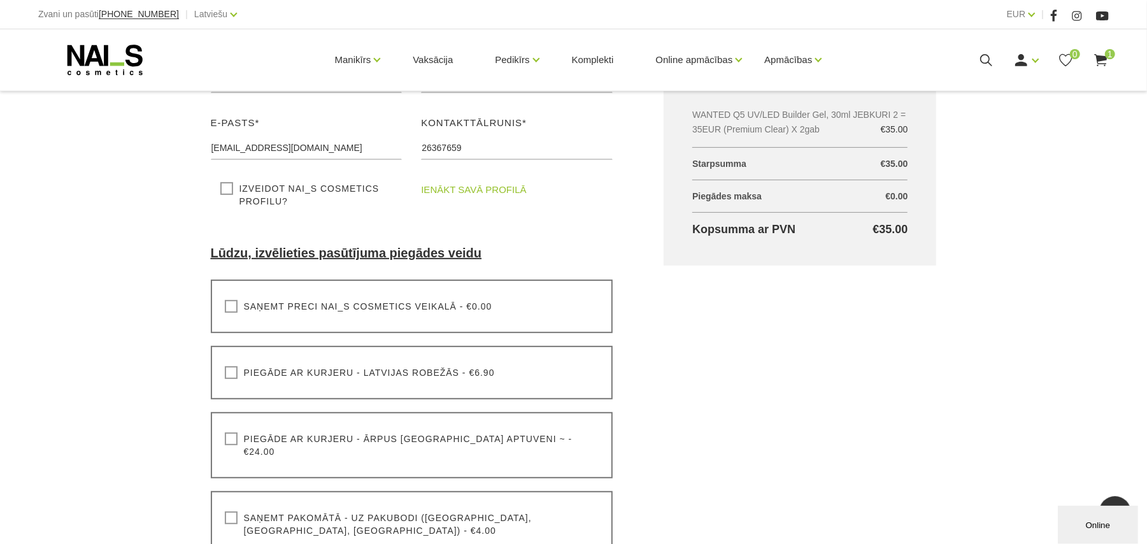
click at [225, 511] on label "Saņemt pakomātā - uz pakubodi (Latvija, Lietuva, Igaunija) - €4.00" at bounding box center [412, 523] width 375 height 25
click at [0, 0] on input "Saņemt pakomātā - uz pakubodi (Latvija, Lietuva, Igaunija) - €4.00" at bounding box center [0, 0] width 0 height 0
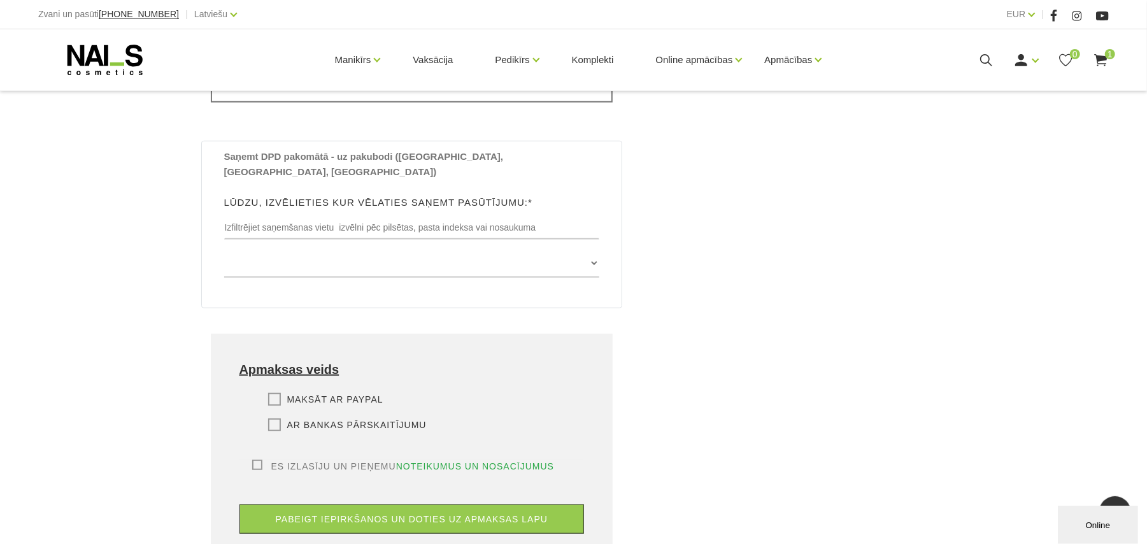
scroll to position [764, 0]
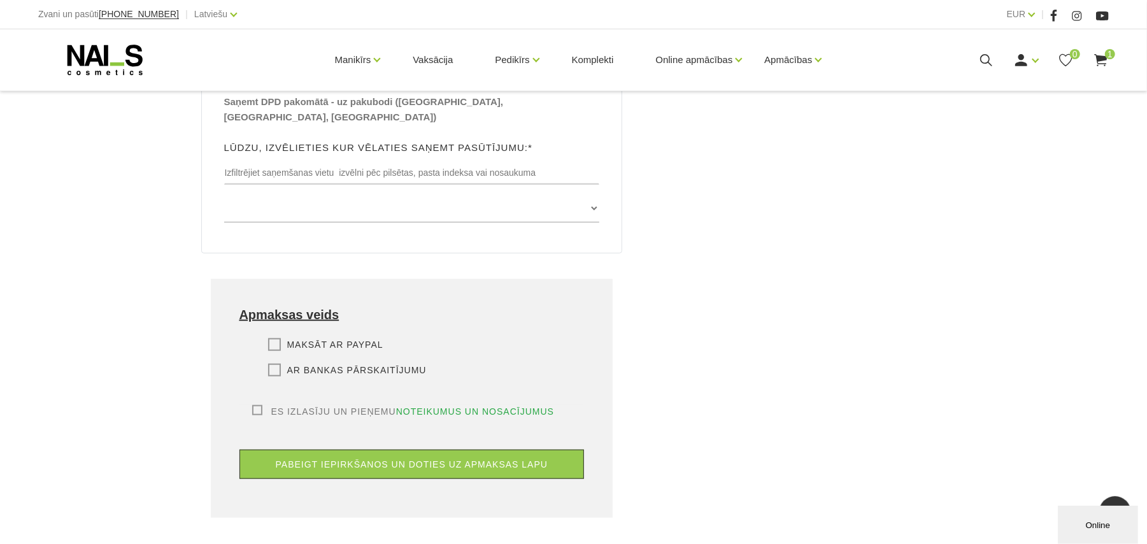
click at [276, 338] on div "Maksāt ar PayPal Lūdzu, izvēlieties apmaksas veidu Rēķina apmaksa caur PayPal p…" at bounding box center [412, 371] width 345 height 67
click at [273, 364] on label "Ar bankas pārskaitījumu" at bounding box center [347, 370] width 159 height 13
click at [0, 0] on input "Ar bankas pārskaitījumu" at bounding box center [0, 0] width 0 height 0
click at [257, 405] on label "Es izlasīju un pieņemu noteikumus un nosacījumus" at bounding box center [403, 411] width 303 height 13
click at [0, 0] on input "Es izlasīju un pieņemu noteikumus un nosacījumus" at bounding box center [0, 0] width 0 height 0
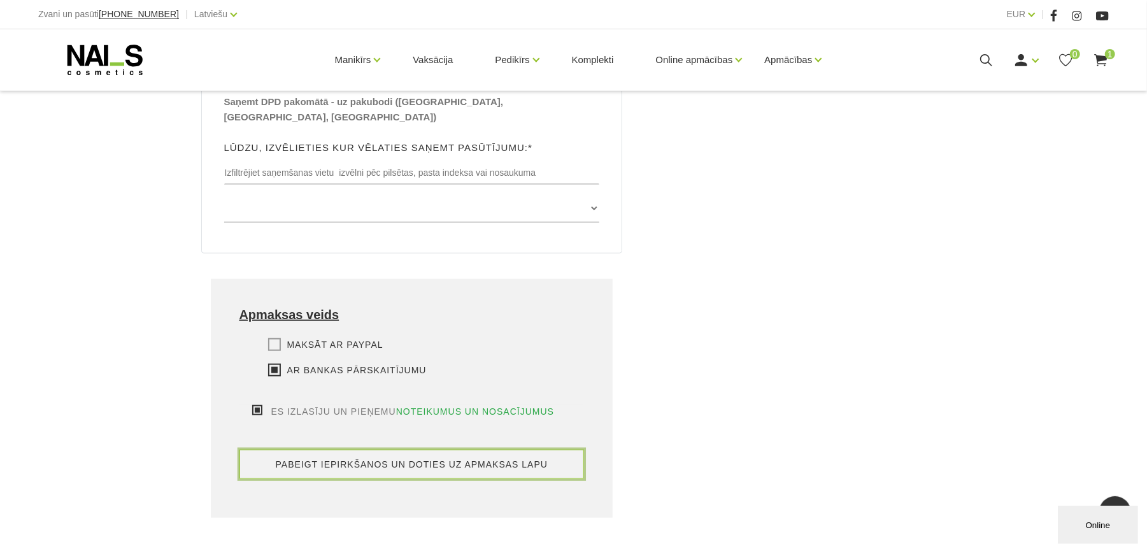
click at [322, 450] on button "pabeigt iepirkšanos un doties uz apmaksas lapu" at bounding box center [412, 464] width 345 height 29
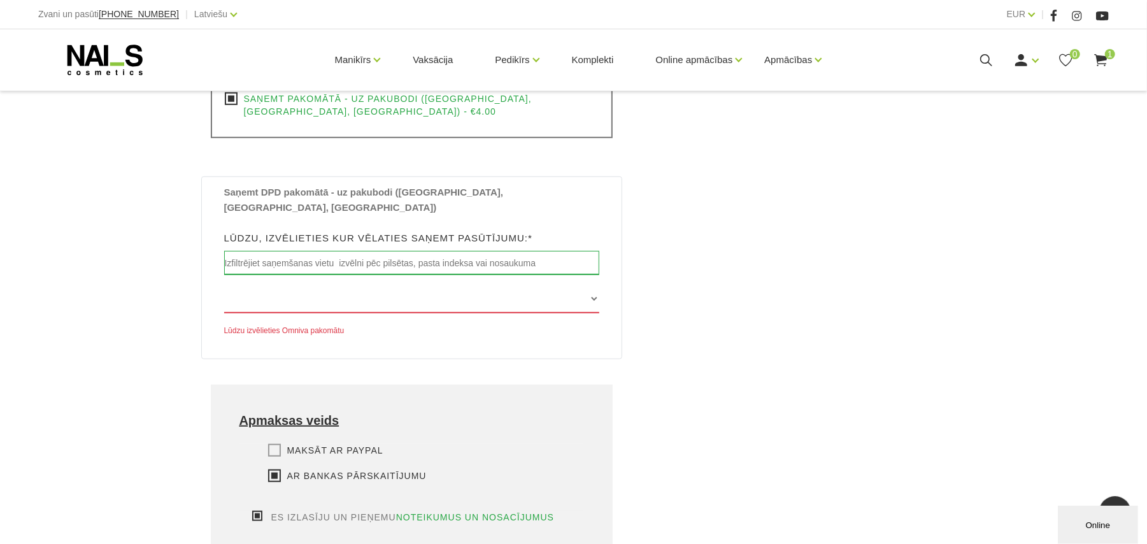
scroll to position [679, 0]
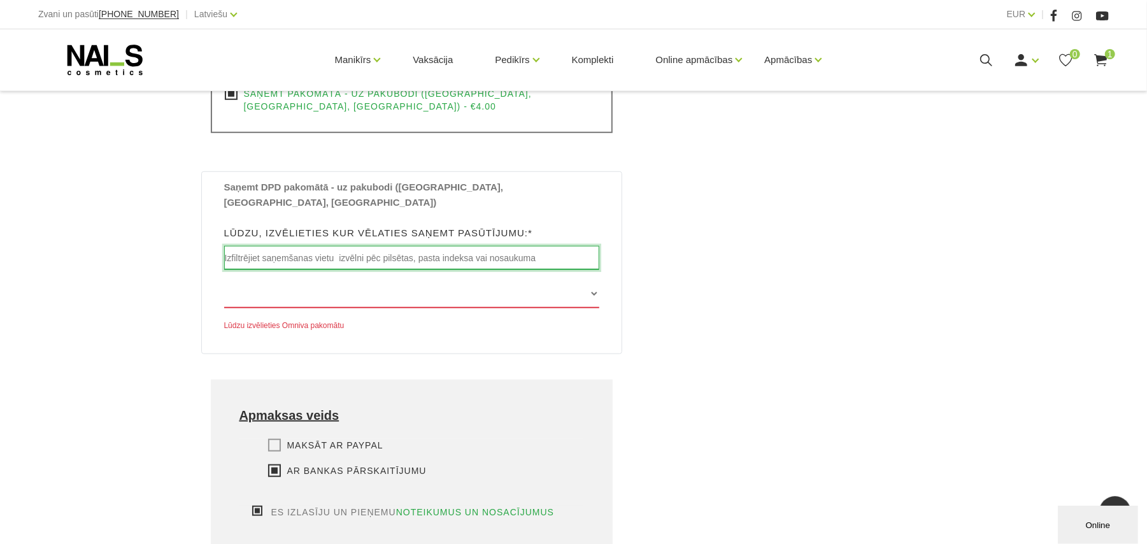
click at [390, 246] on input "text" at bounding box center [412, 258] width 376 height 24
click at [317, 246] on input "Garkalnes nov." at bounding box center [412, 258] width 376 height 24
drag, startPoint x: 313, startPoint y: 215, endPoint x: 29, endPoint y: 214, distance: 284.1
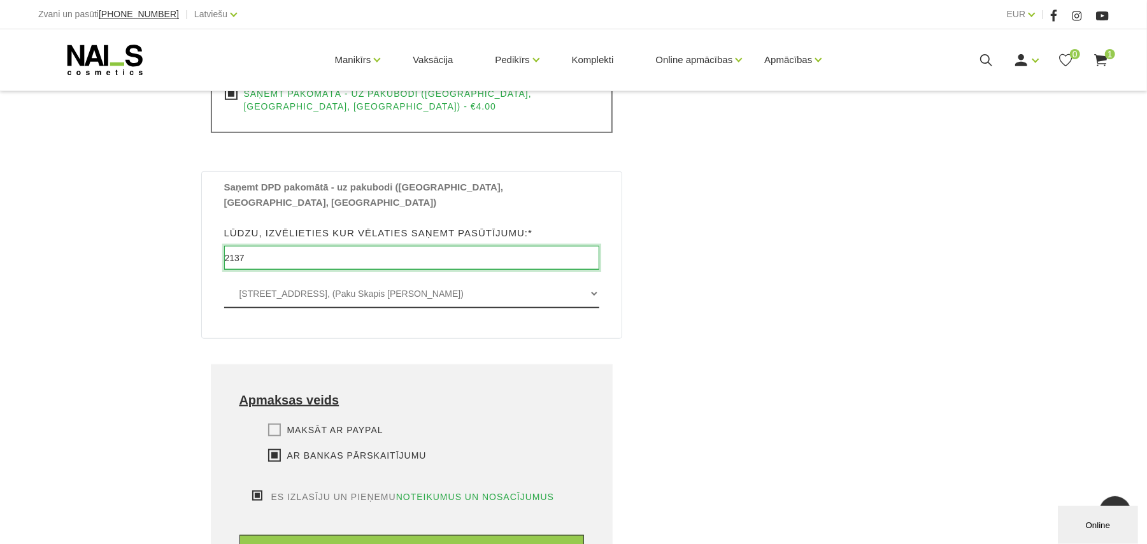
type input "2137"
click at [243, 280] on select "[STREET_ADDRESS], (Paku Skapis [PERSON_NAME])" at bounding box center [412, 294] width 376 height 29
click at [224, 280] on select "[STREET_ADDRESS], (Paku Skapis [PERSON_NAME])" at bounding box center [412, 294] width 376 height 29
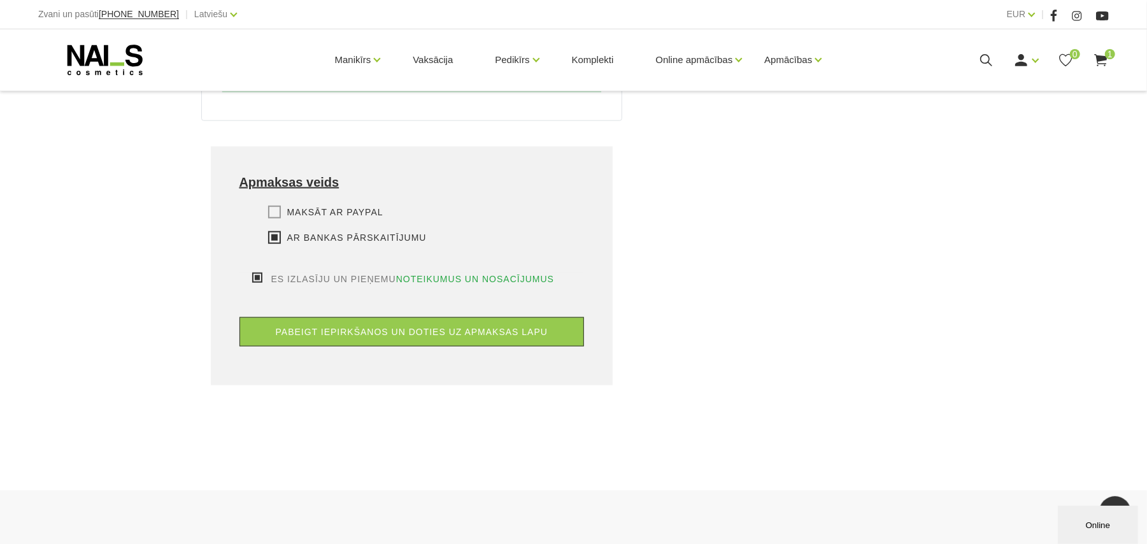
scroll to position [934, 0]
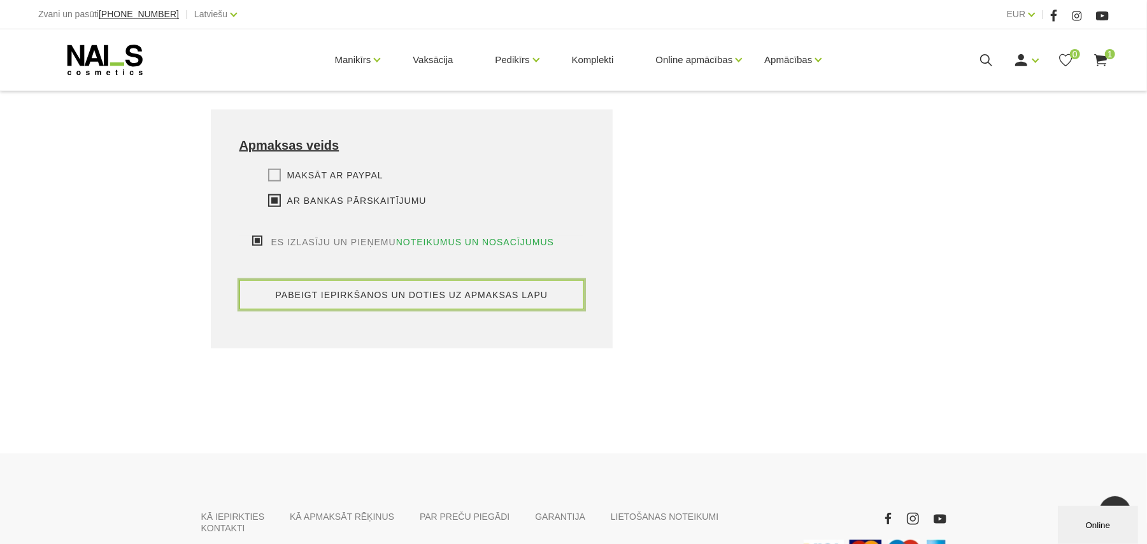
click at [293, 280] on button "pabeigt iepirkšanos un doties uz apmaksas lapu" at bounding box center [412, 294] width 345 height 29
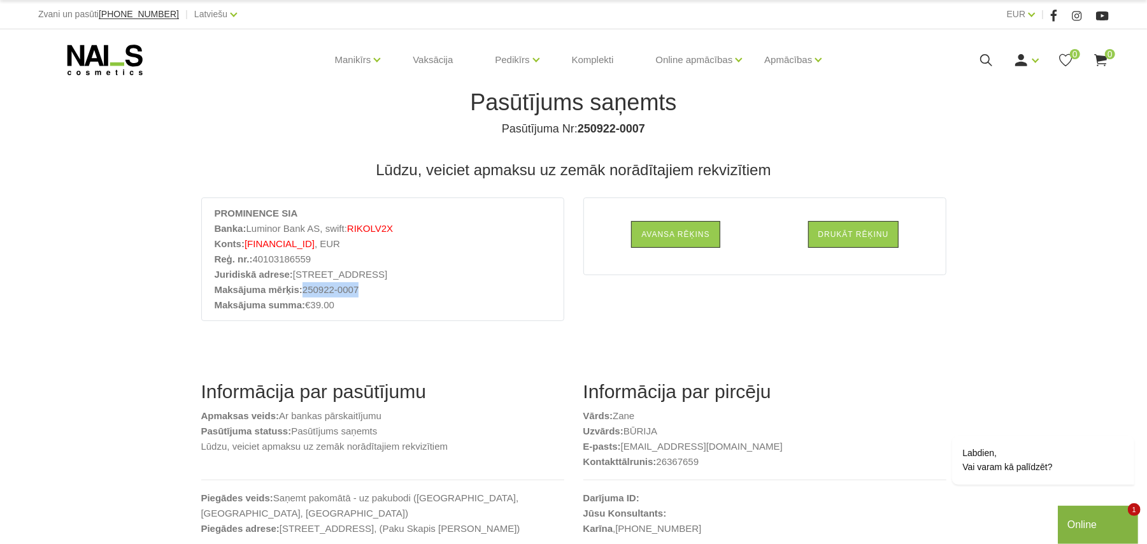
drag, startPoint x: 303, startPoint y: 291, endPoint x: 378, endPoint y: 288, distance: 75.2
click at [378, 288] on li "Maksājuma mērķis: 250922-0007" at bounding box center [383, 289] width 336 height 15
copy li "250922-0007"
click at [1080, 510] on button "Online" at bounding box center [1097, 524] width 80 height 38
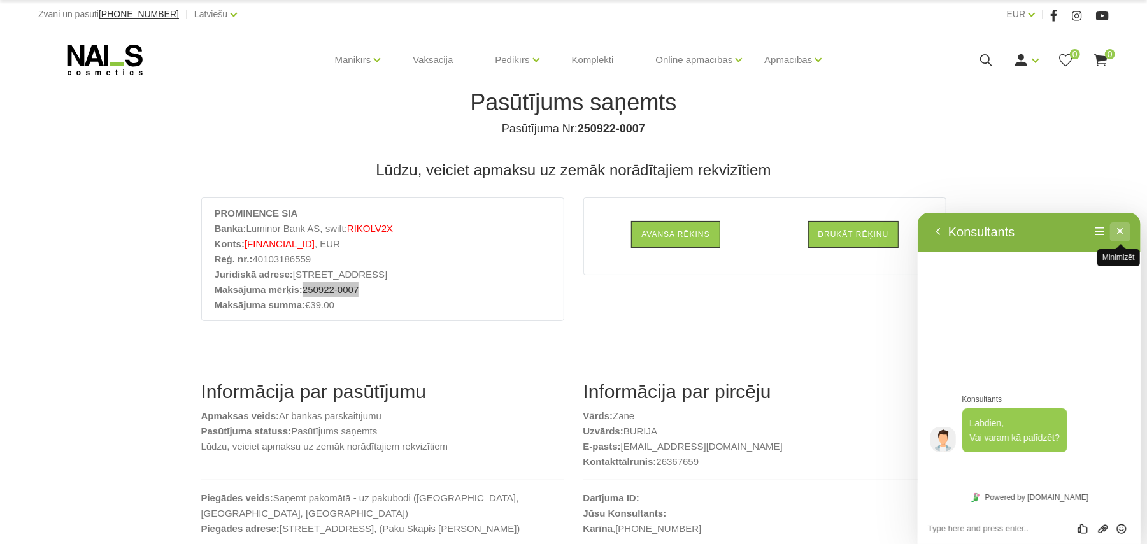
click at [1126, 231] on button "Minimizēt" at bounding box center [1120, 231] width 20 height 19
